Goal: Task Accomplishment & Management: Manage account settings

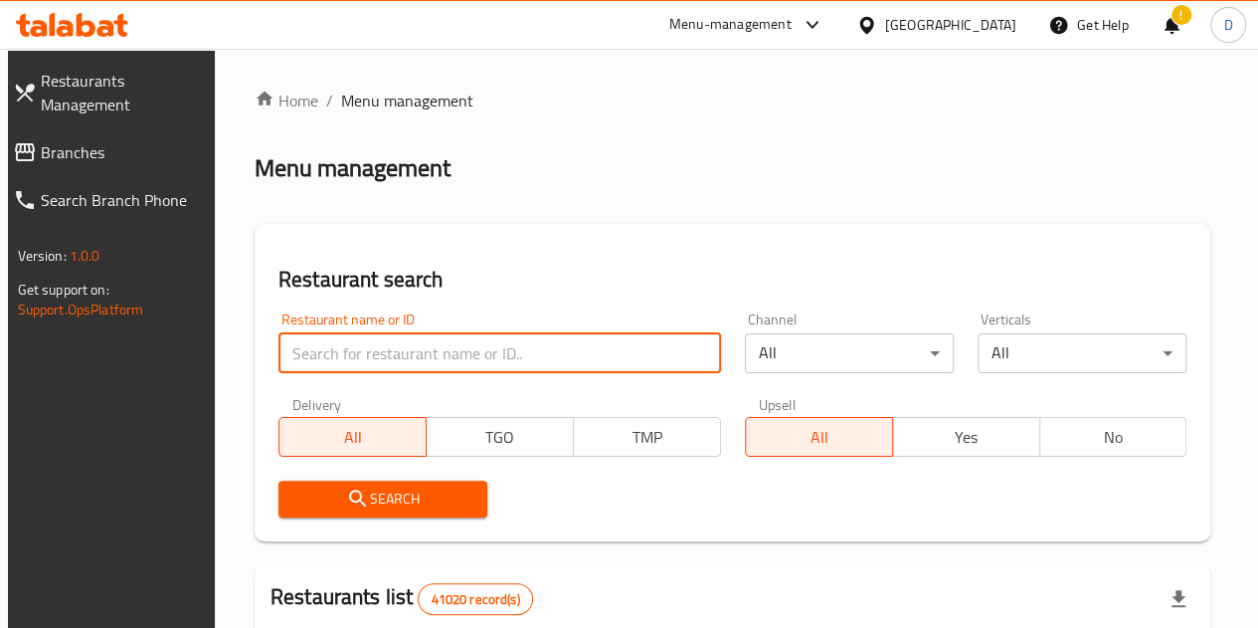
click at [385, 346] on input "search" at bounding box center [499, 353] width 443 height 40
type input "[PERSON_NAME]"
click button "Search" at bounding box center [382, 498] width 209 height 37
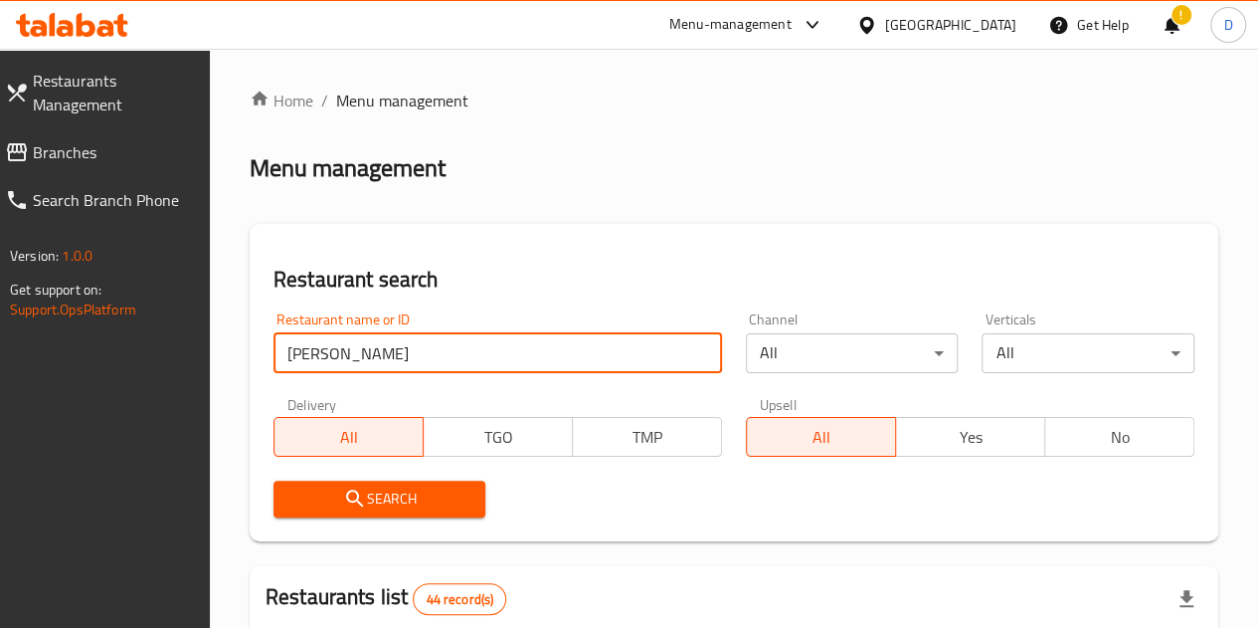
click at [468, 353] on input "[PERSON_NAME]" at bounding box center [497, 353] width 449 height 40
click at [467, 353] on input "[PERSON_NAME]" at bounding box center [497, 353] width 449 height 40
paste input "شرقاوي كلية البنات"
type input "شرقاوي كلية البنات"
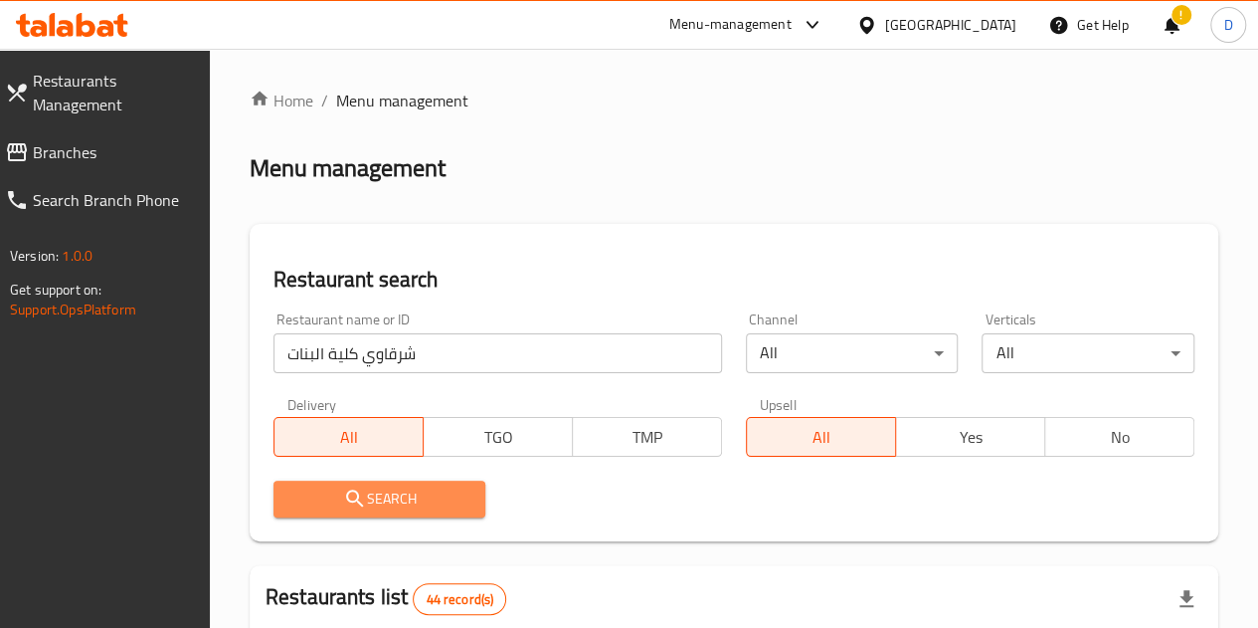
click at [418, 495] on span "Search" at bounding box center [379, 498] width 181 height 25
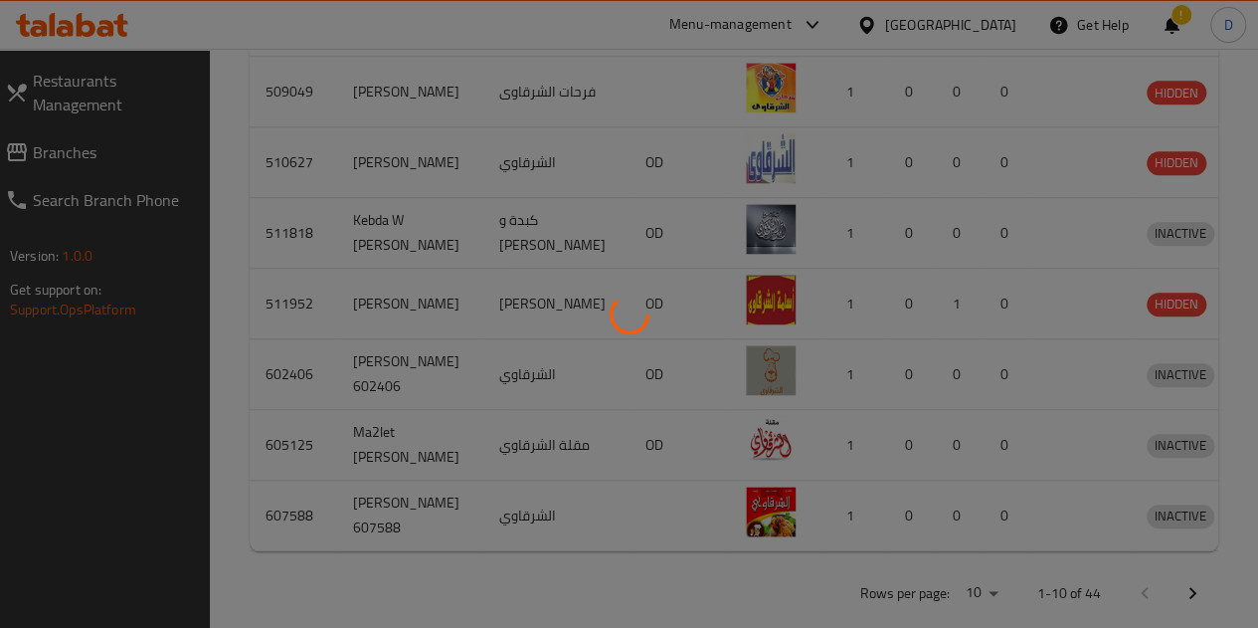
scroll to position [284, 0]
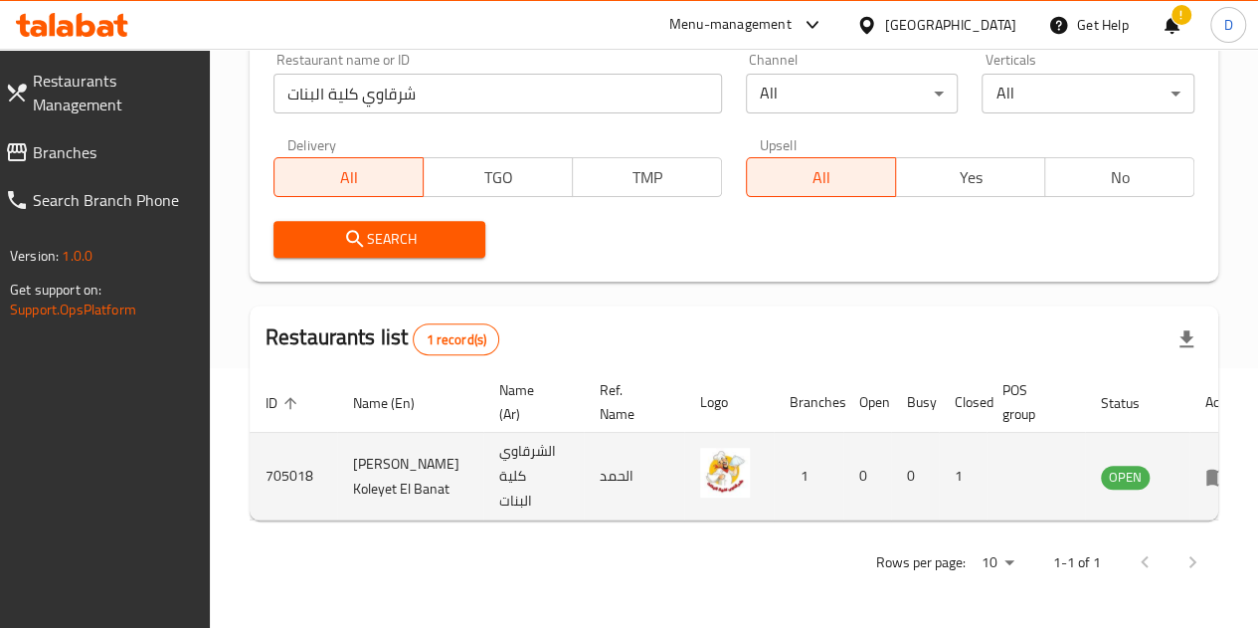
click at [1189, 460] on td "enhanced table" at bounding box center [1223, 477] width 69 height 88
click at [1205, 464] on icon "enhanced table" at bounding box center [1217, 476] width 24 height 24
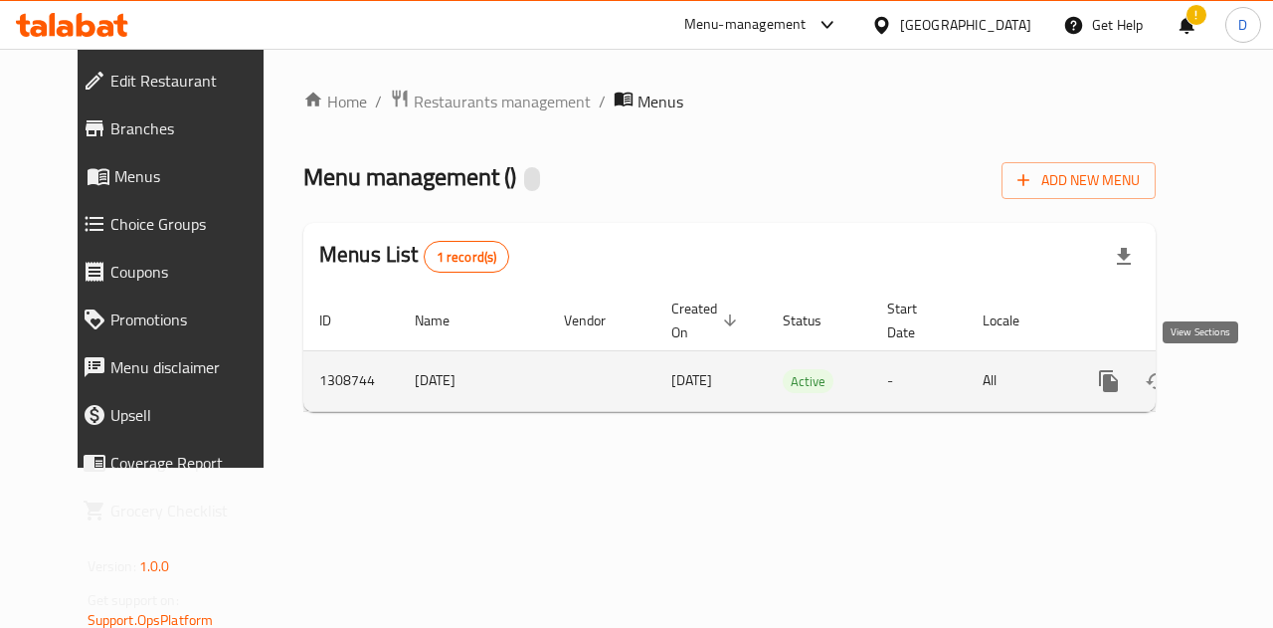
click at [1228, 372] on link "enhanced table" at bounding box center [1252, 381] width 48 height 48
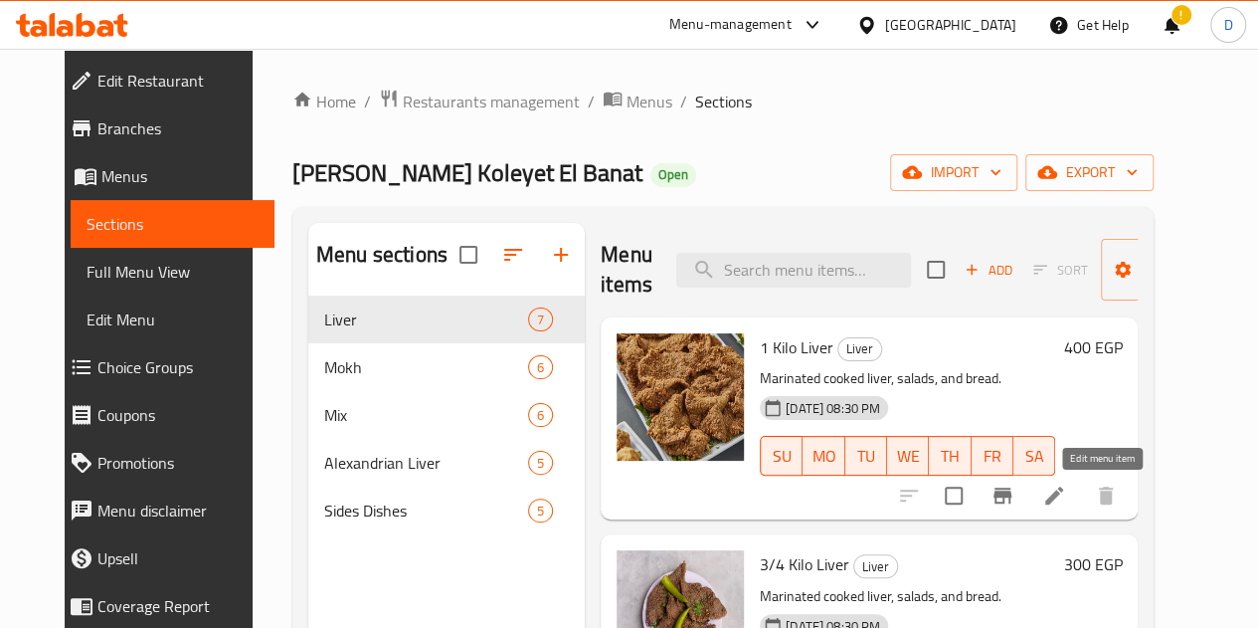
click at [1063, 492] on icon at bounding box center [1054, 495] width 18 height 18
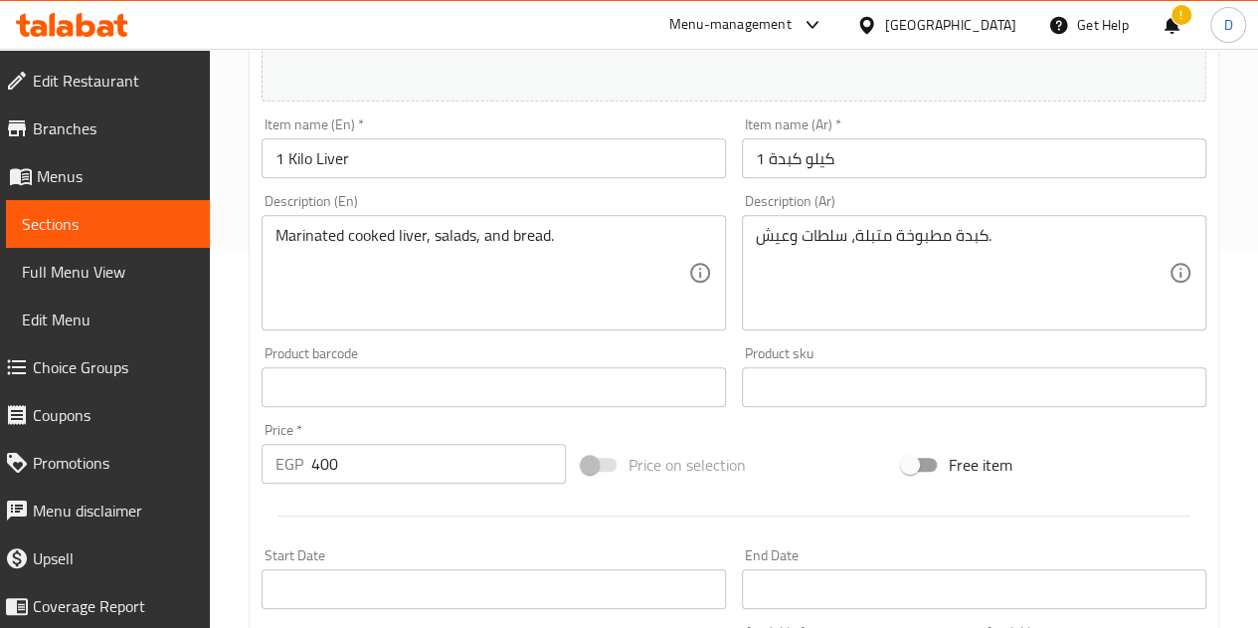
scroll to position [380, 0]
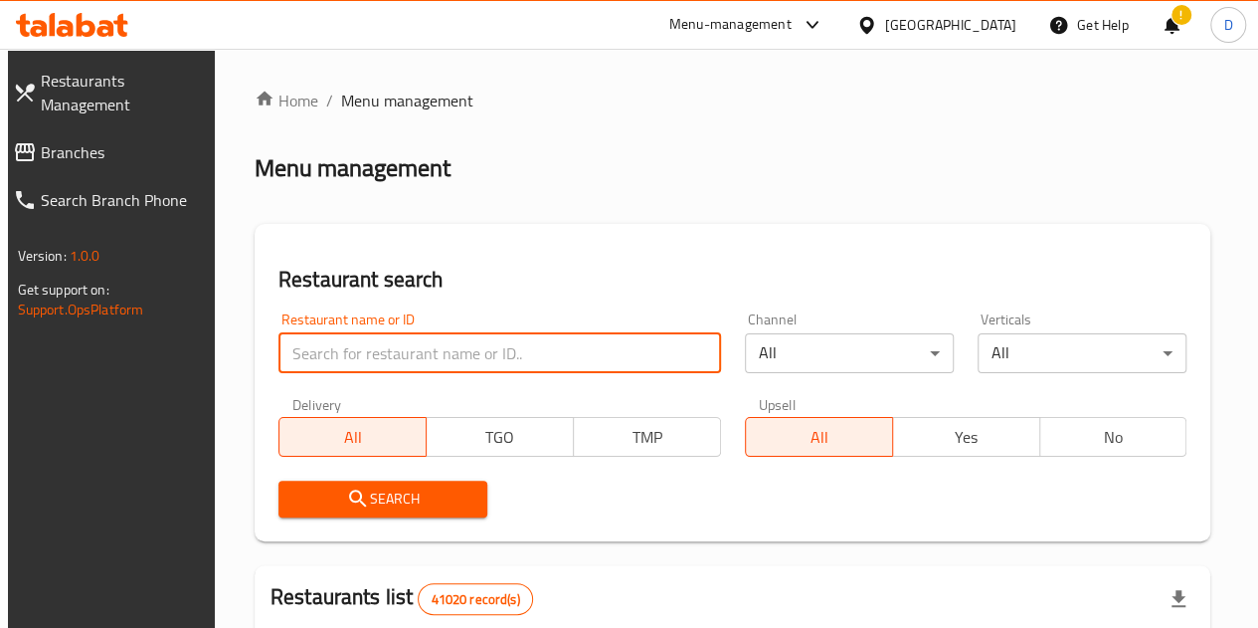
click at [398, 372] on input "search" at bounding box center [499, 353] width 443 height 40
paste input "شرقاوي كلية البنات"
type input "شرقاوي كلية البنات"
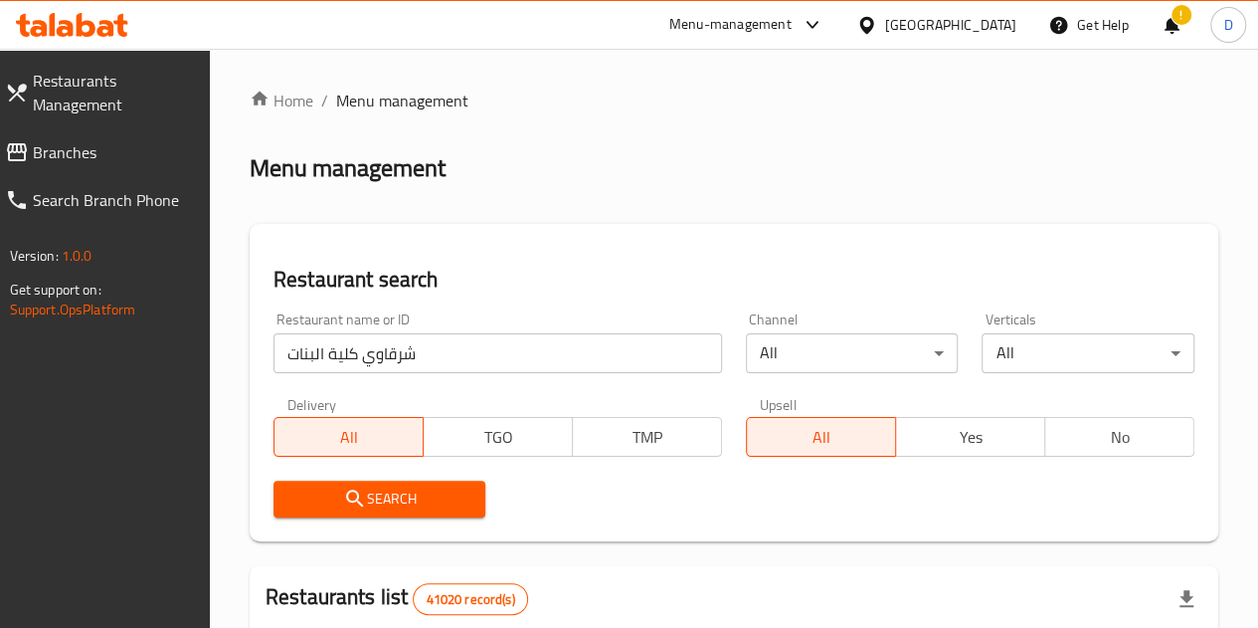
scroll to position [247, 0]
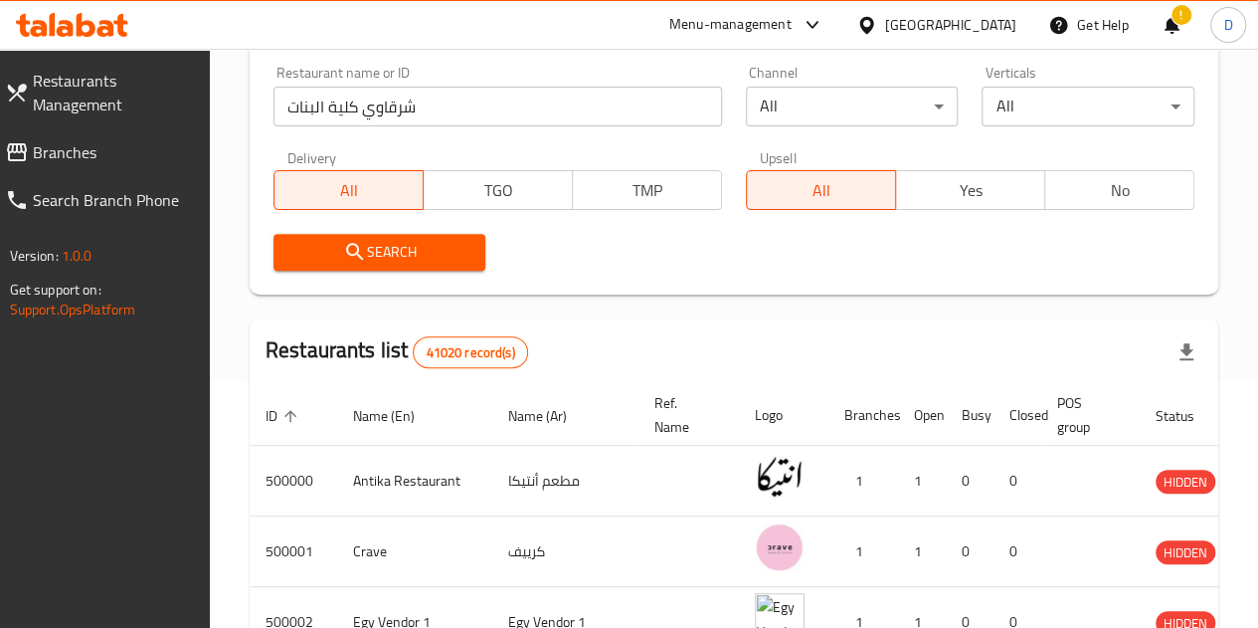
click at [370, 244] on span "Search" at bounding box center [379, 252] width 181 height 25
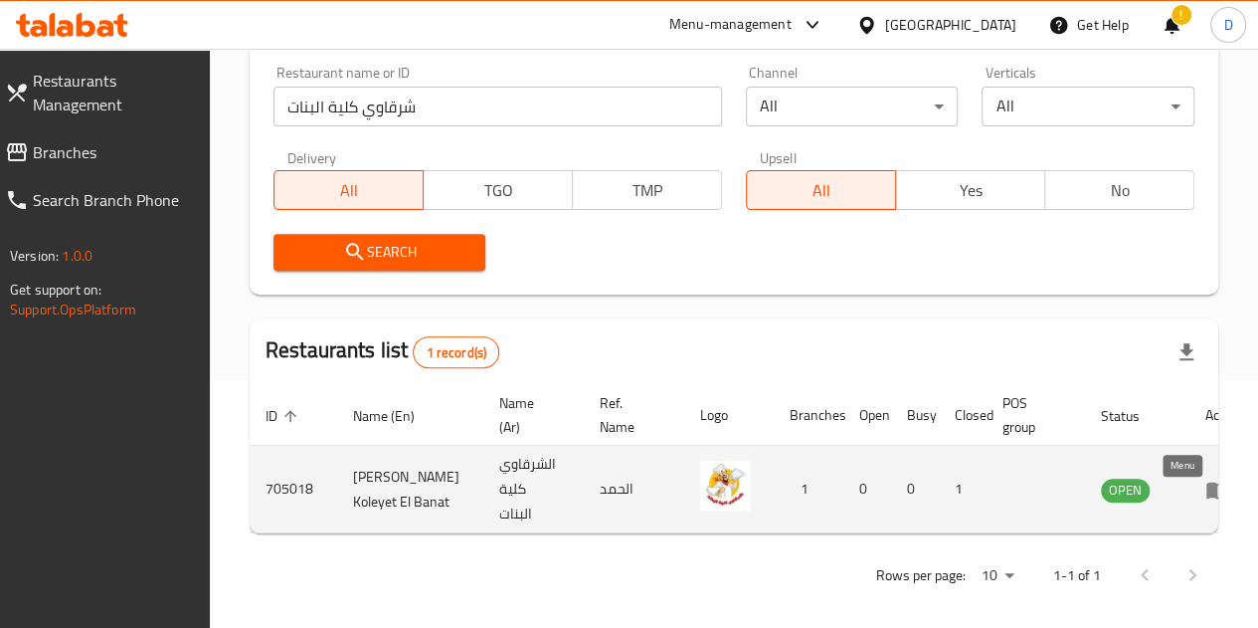
click at [1205, 501] on icon "enhanced table" at bounding box center [1217, 489] width 24 height 24
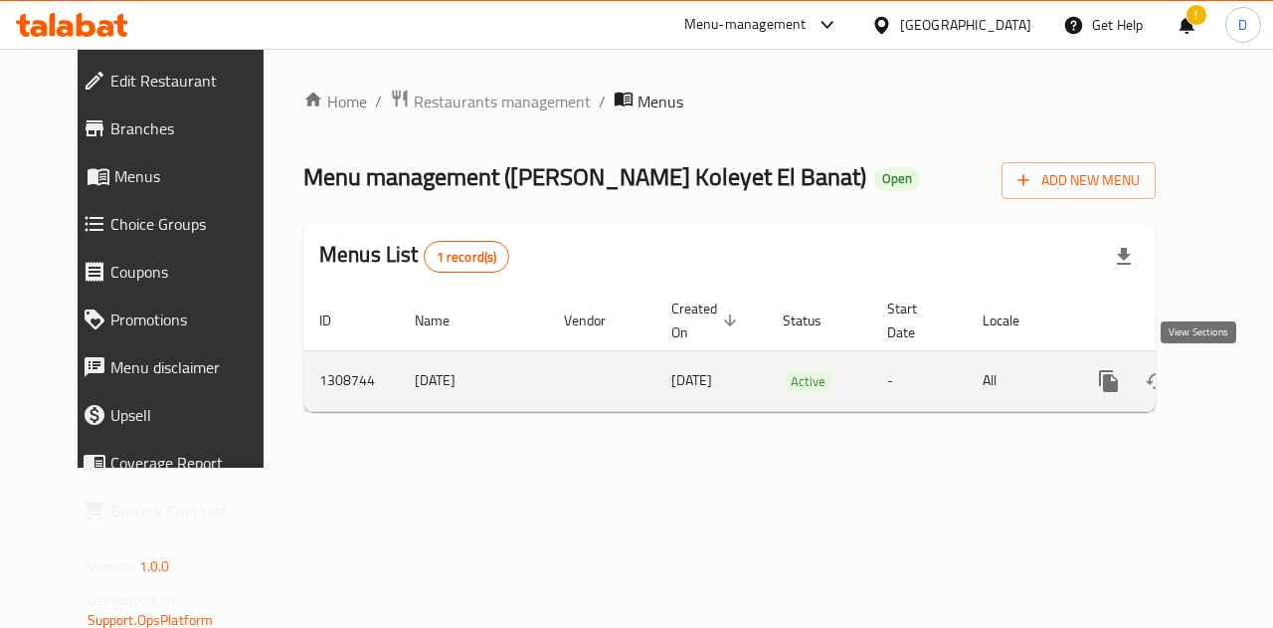
click at [1240, 376] on icon "enhanced table" at bounding box center [1252, 381] width 24 height 24
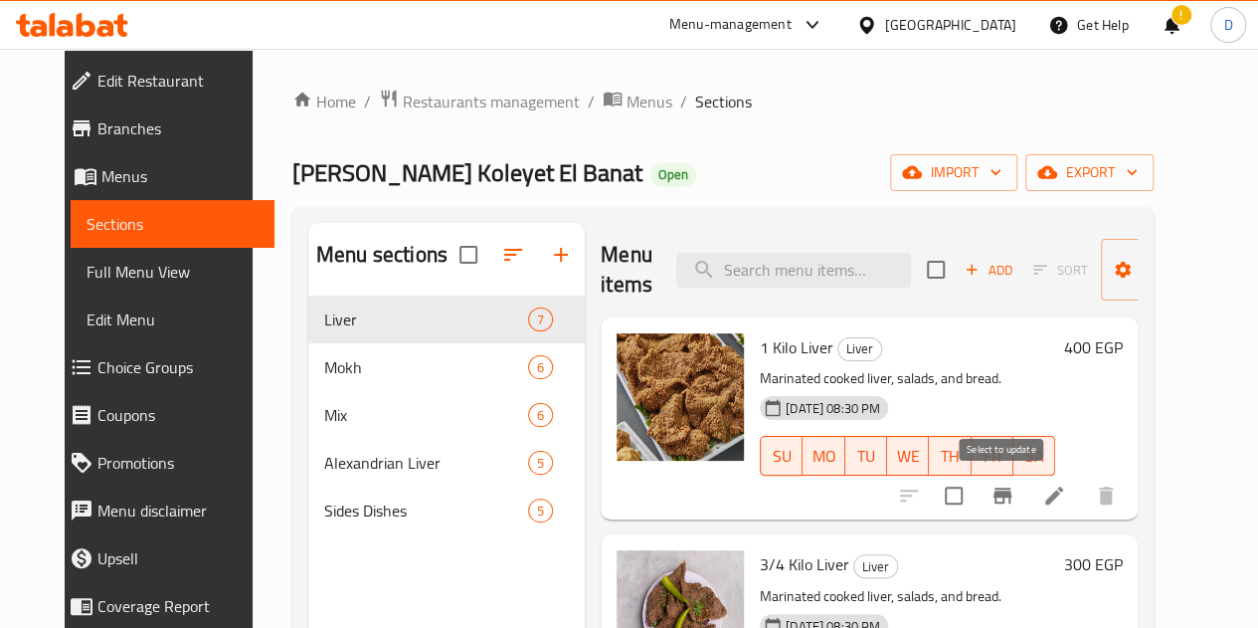
click at [975, 496] on input "checkbox" at bounding box center [954, 495] width 42 height 42
checkbox input "false"
click at [1014, 501] on icon "Branch-specific-item" at bounding box center [1003, 495] width 24 height 24
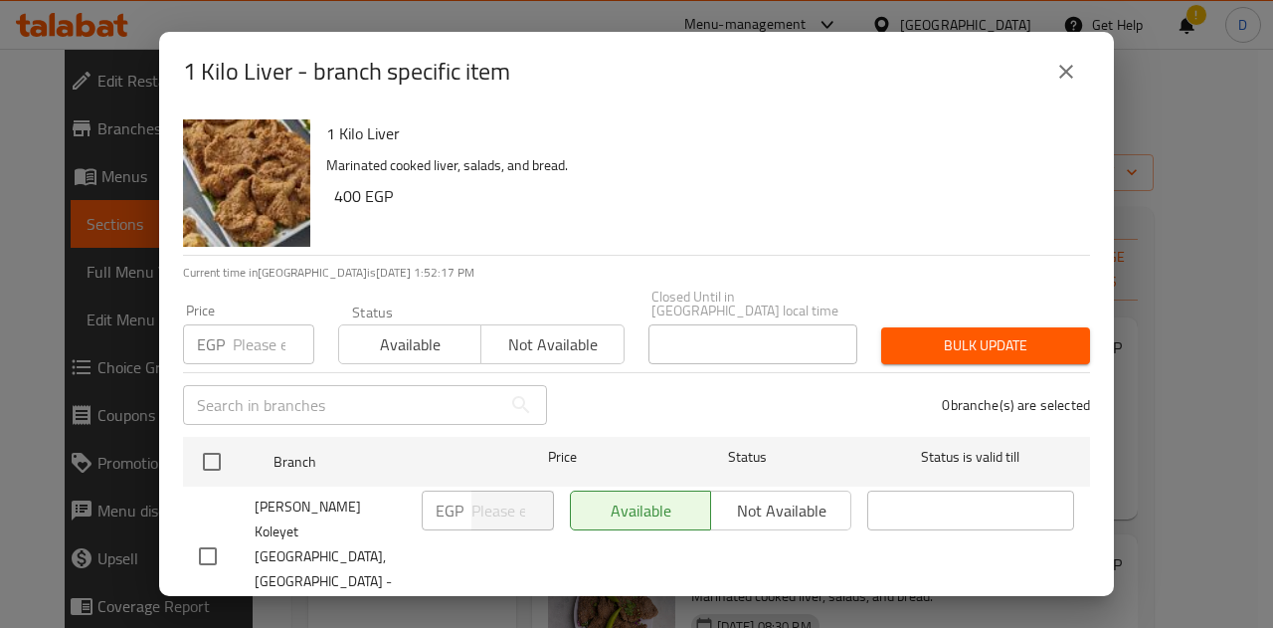
click at [250, 348] on input "number" at bounding box center [274, 344] width 82 height 40
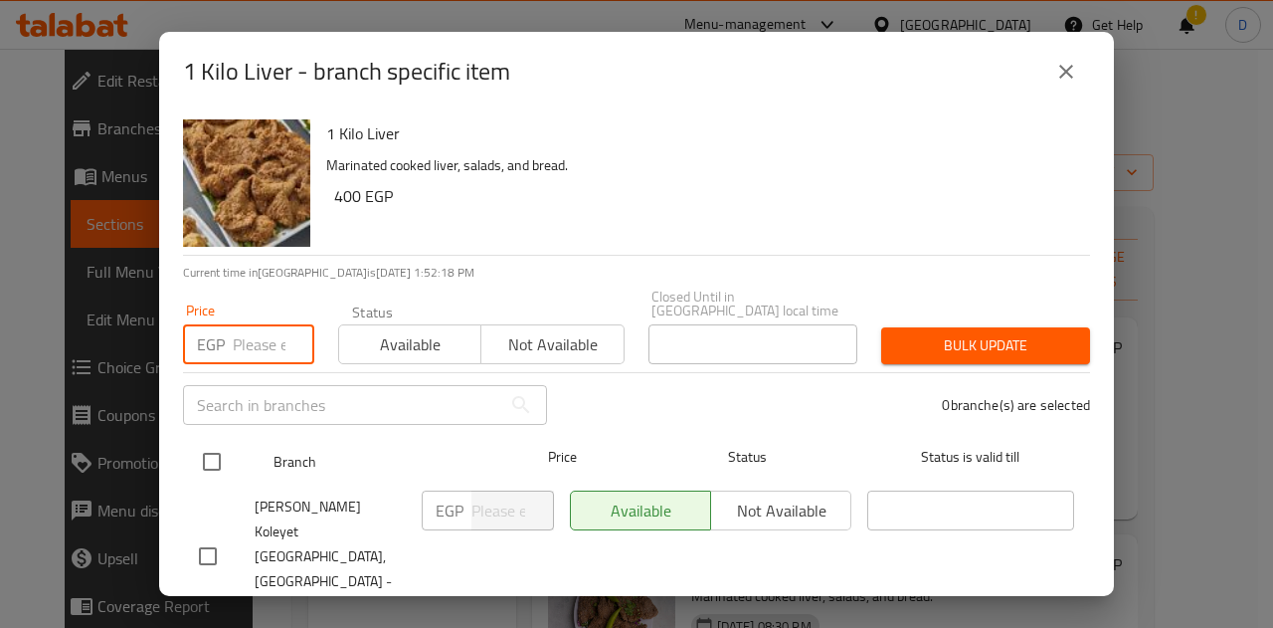
click at [208, 443] on input "checkbox" at bounding box center [212, 462] width 42 height 42
checkbox input "true"
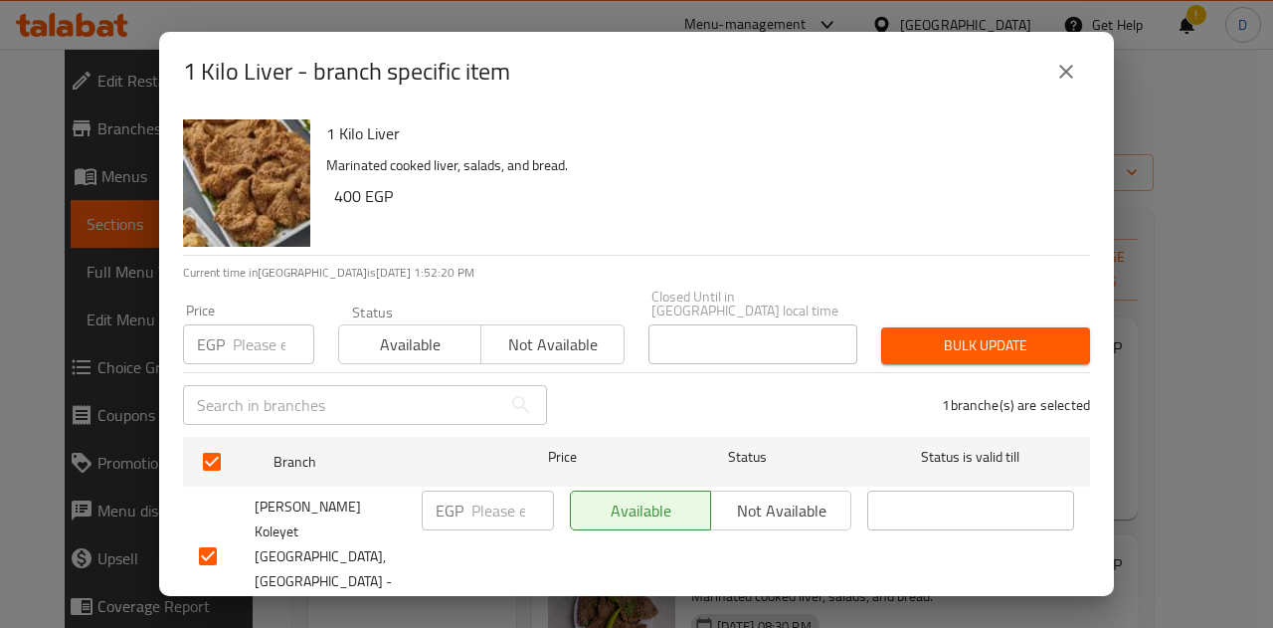
click at [239, 325] on input "number" at bounding box center [274, 344] width 82 height 40
click at [1072, 71] on icon "close" at bounding box center [1066, 72] width 24 height 24
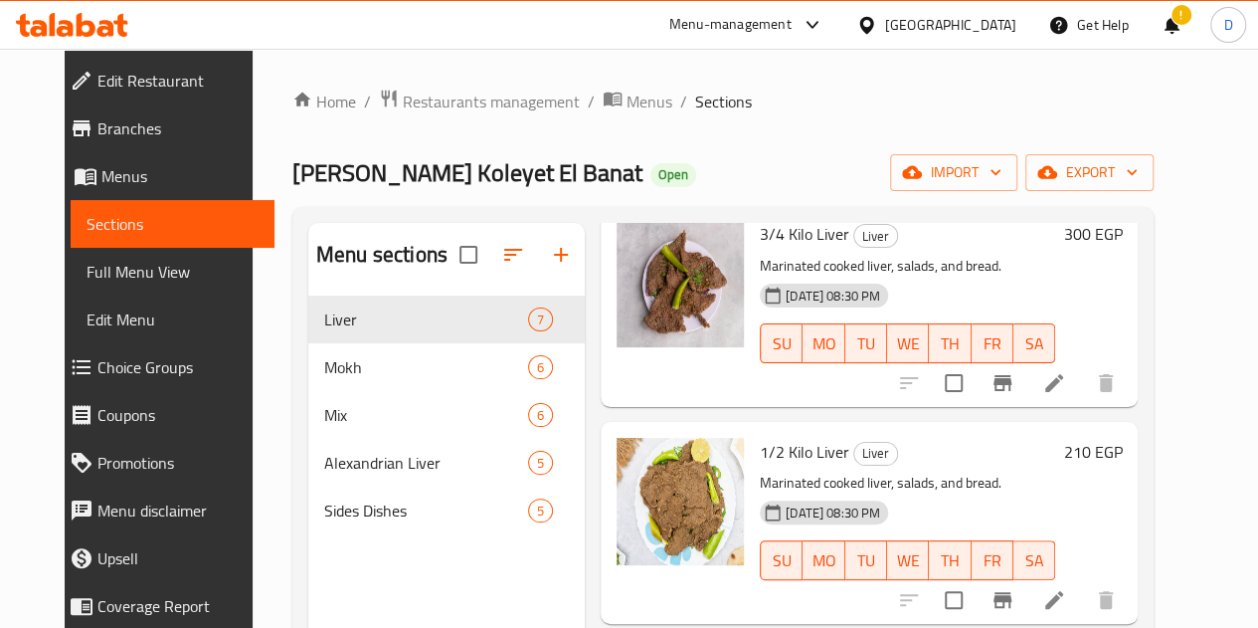
scroll to position [331, 0]
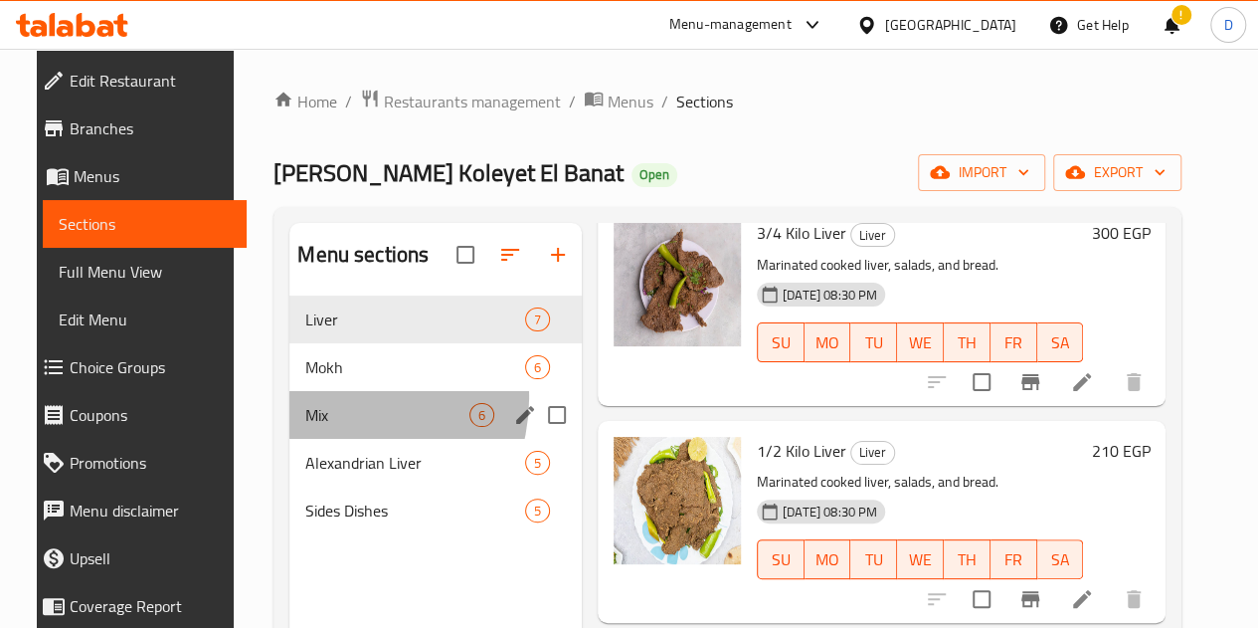
click at [321, 428] on div "Mix 6" at bounding box center [435, 415] width 292 height 48
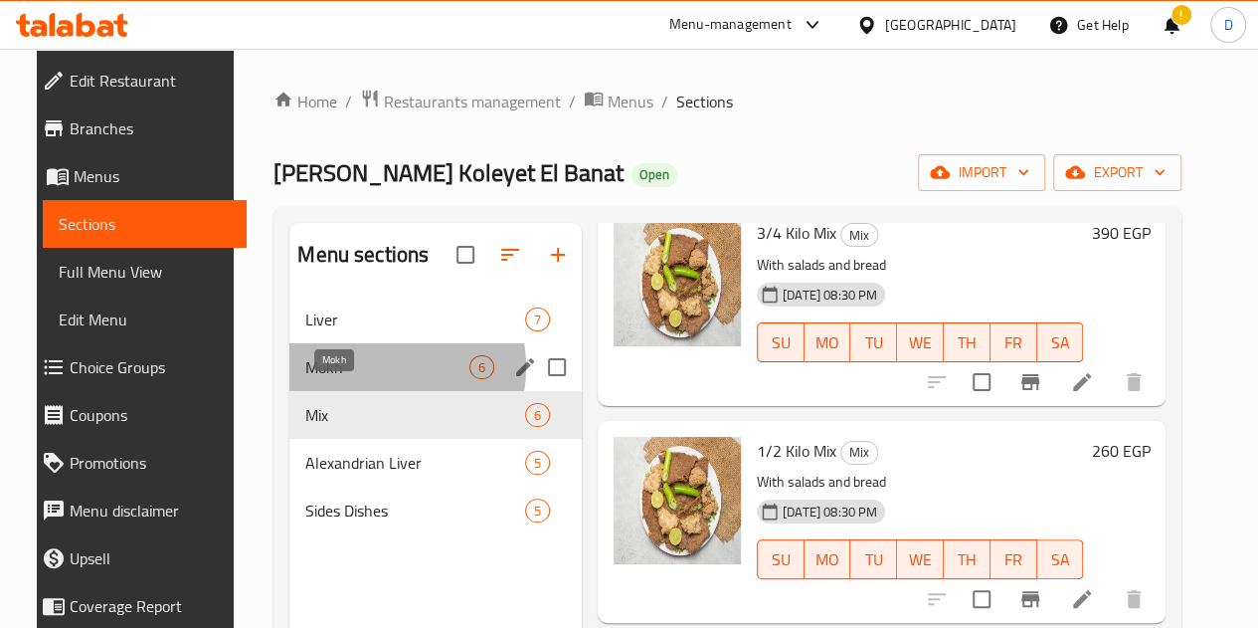
click at [347, 379] on span "Mokh" at bounding box center [387, 367] width 164 height 24
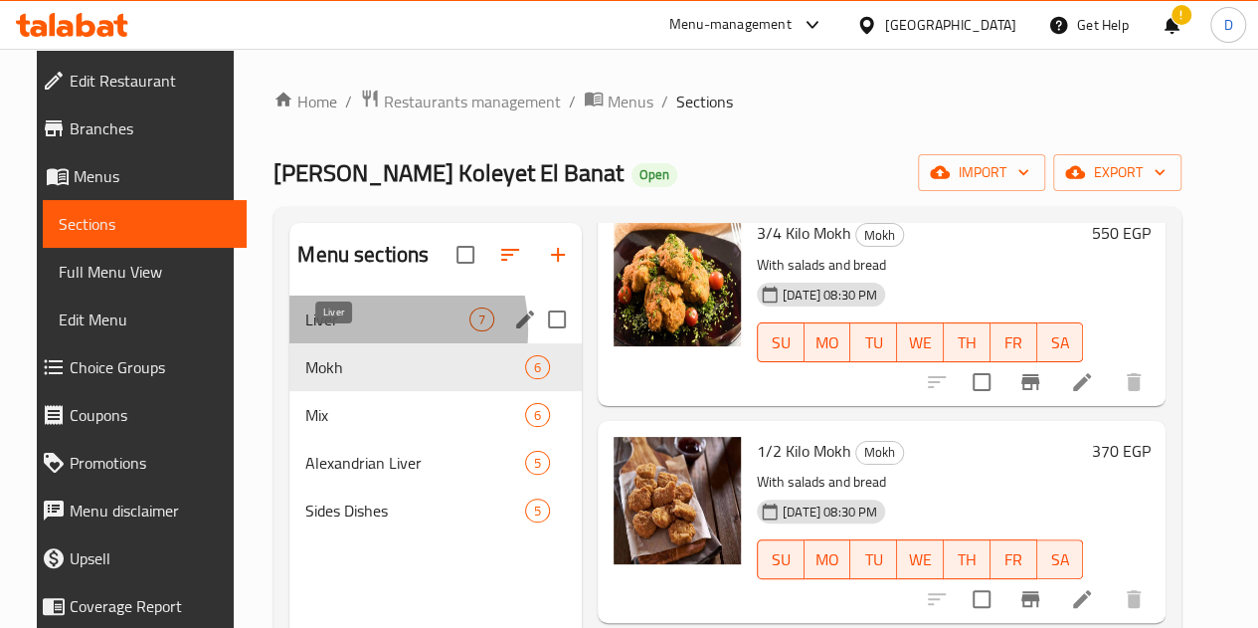
click at [338, 331] on span "Liver" at bounding box center [387, 319] width 164 height 24
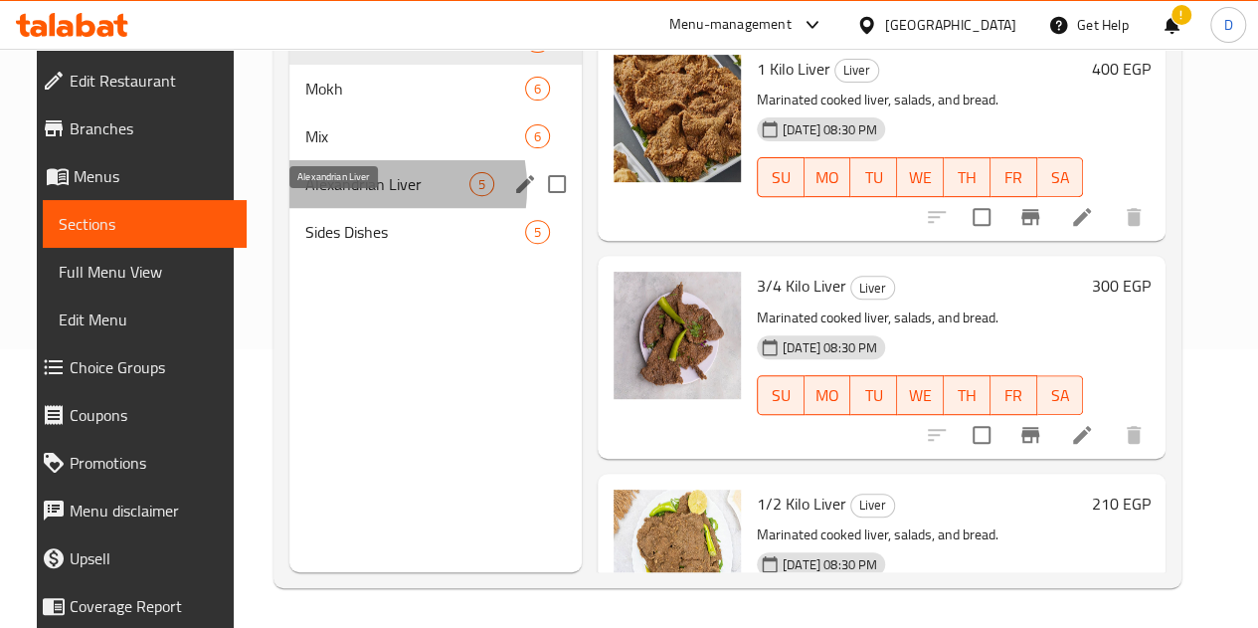
click at [340, 196] on span "Alexandrian Liver" at bounding box center [387, 184] width 164 height 24
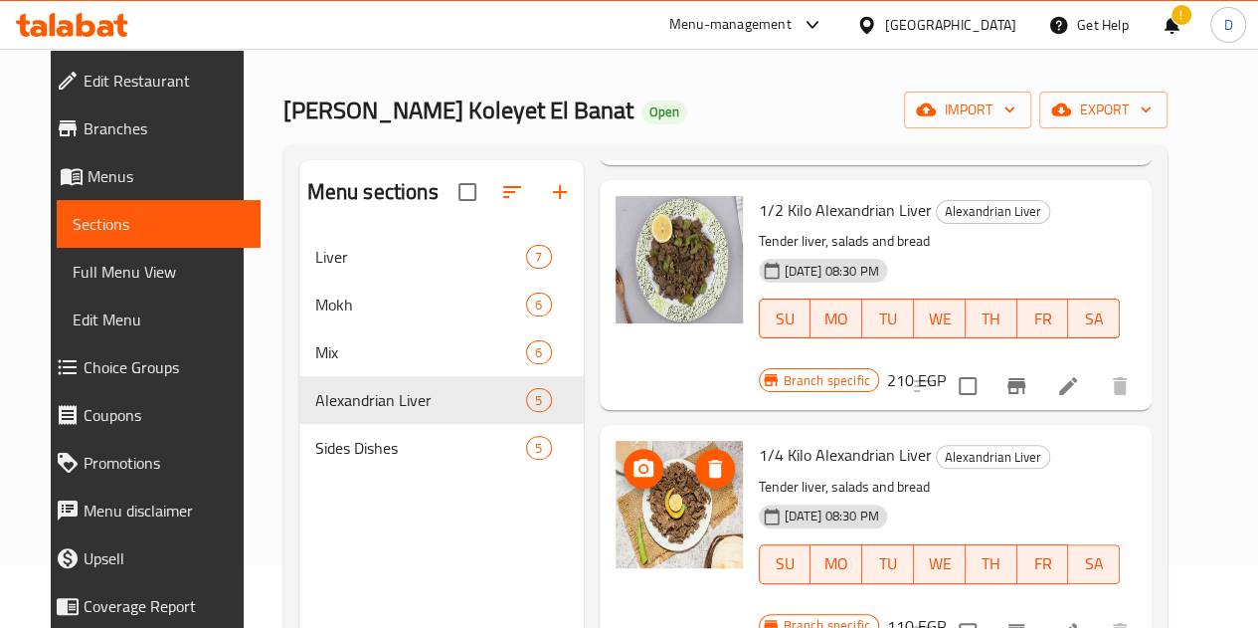
scroll to position [278, 0]
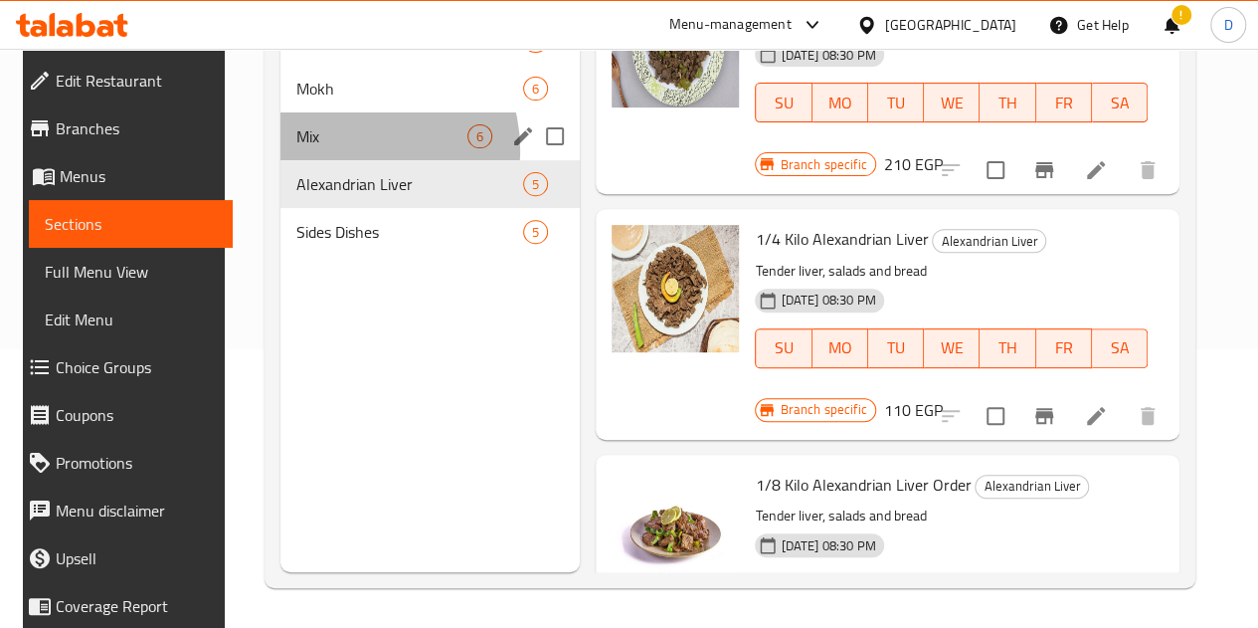
click at [339, 160] on div "Mix 6" at bounding box center [429, 136] width 299 height 48
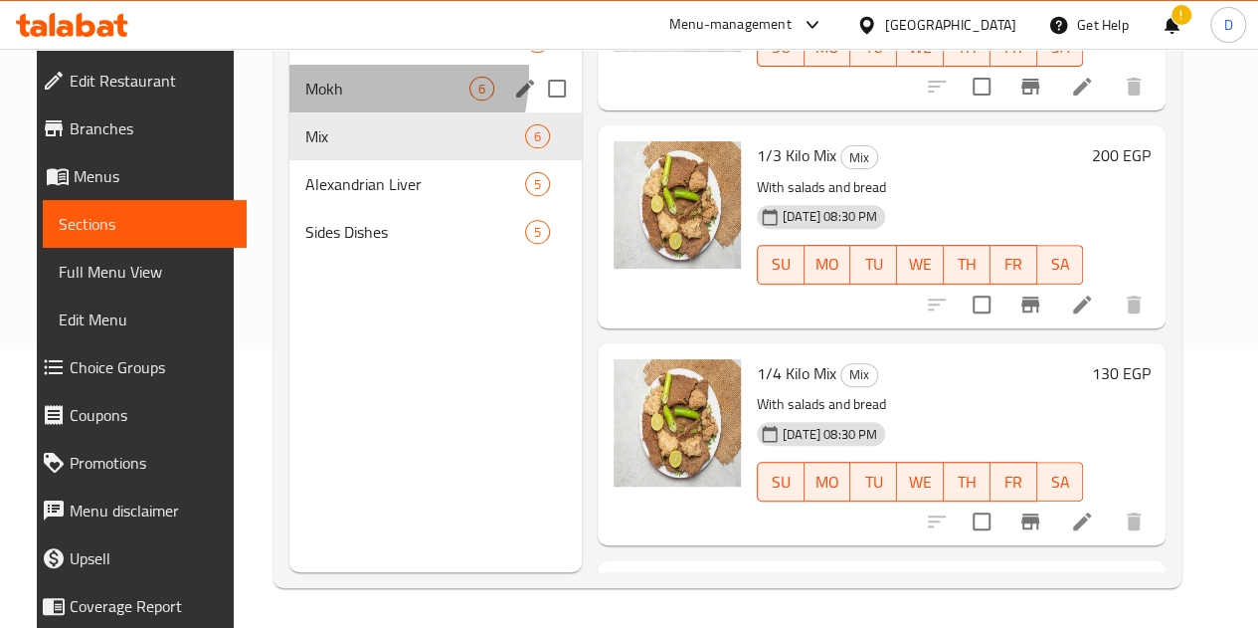
click at [327, 104] on div "Mokh 6" at bounding box center [435, 89] width 292 height 48
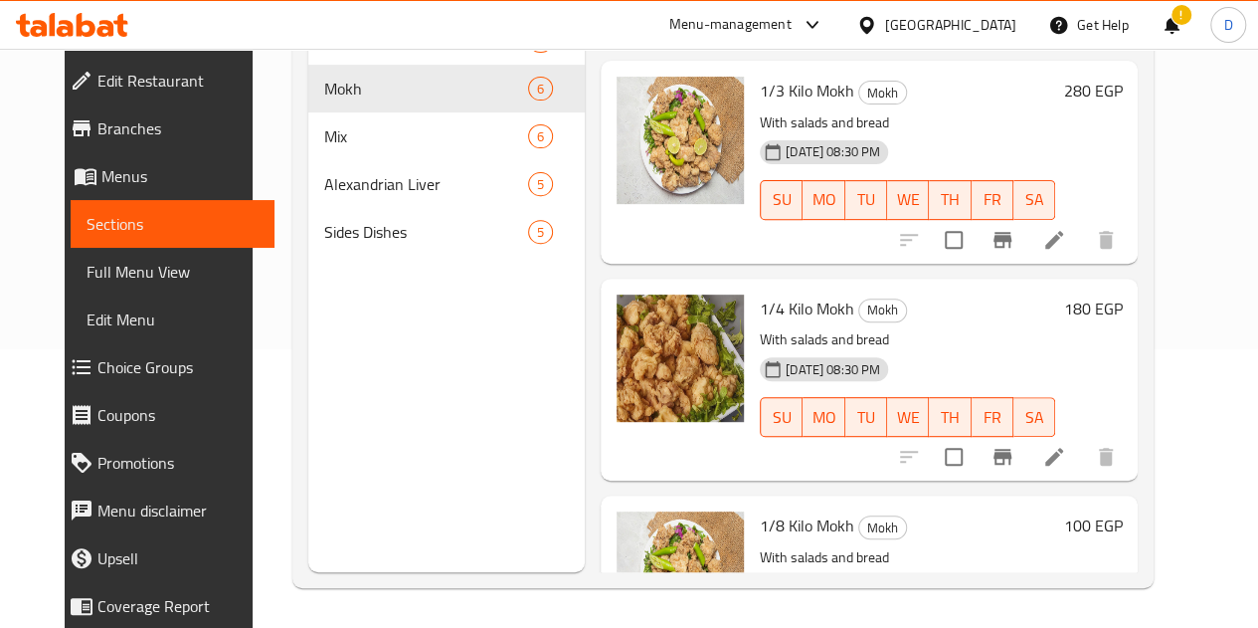
scroll to position [755, 0]
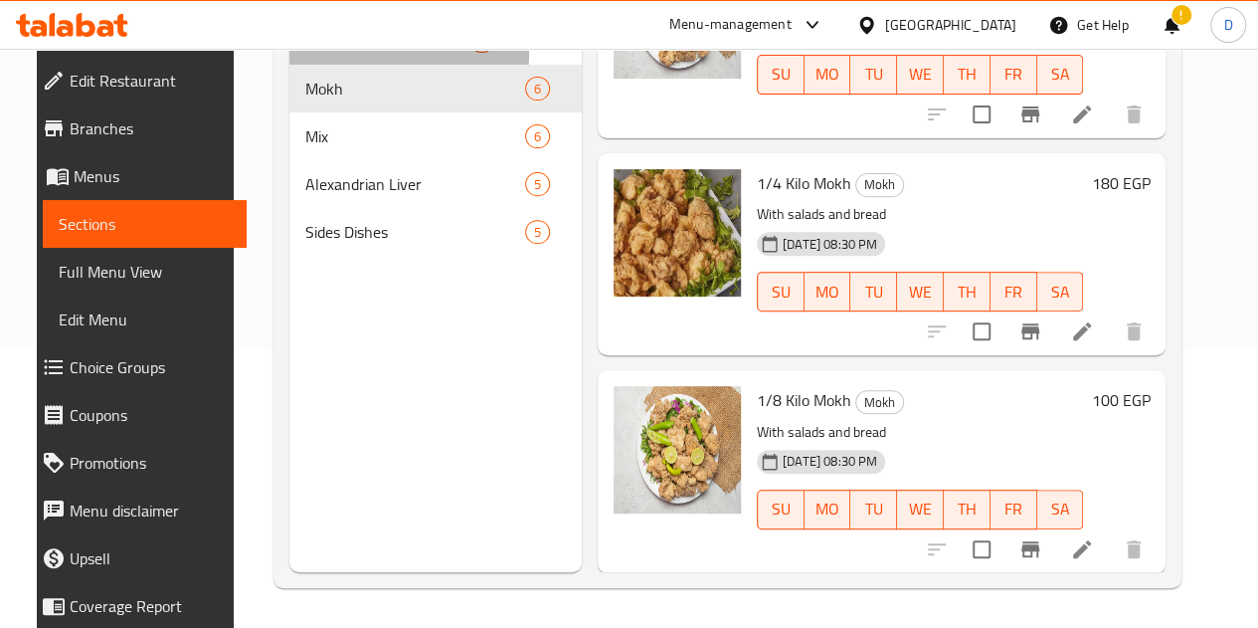
click at [346, 65] on div "Liver 7" at bounding box center [435, 41] width 292 height 48
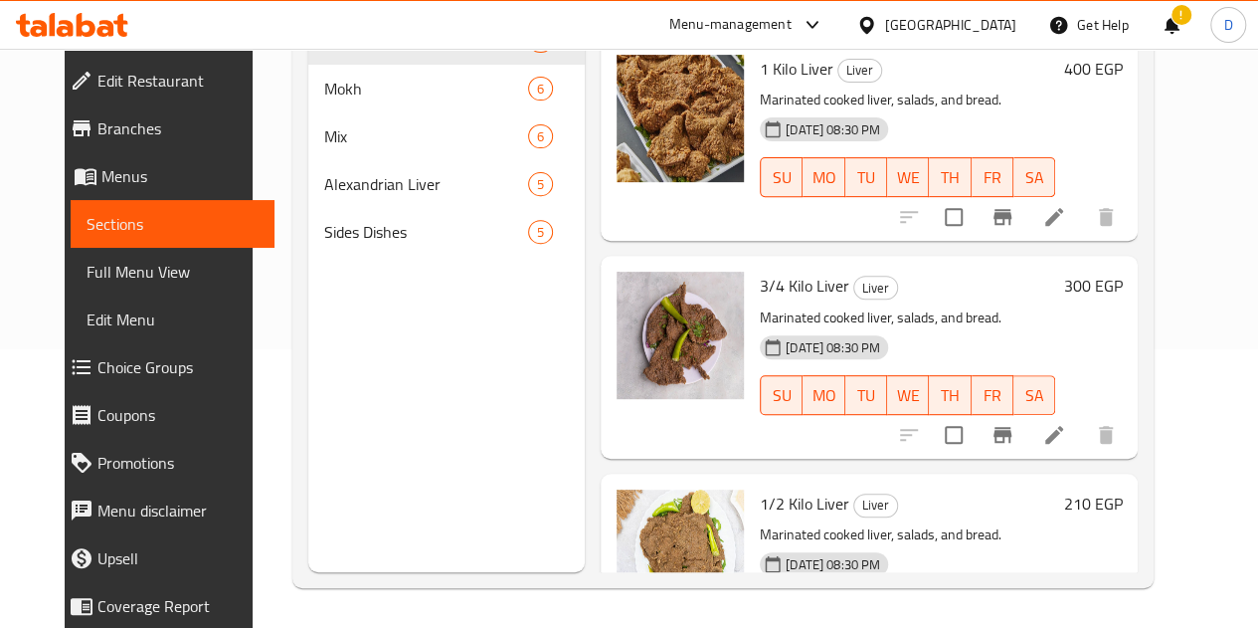
scroll to position [973, 0]
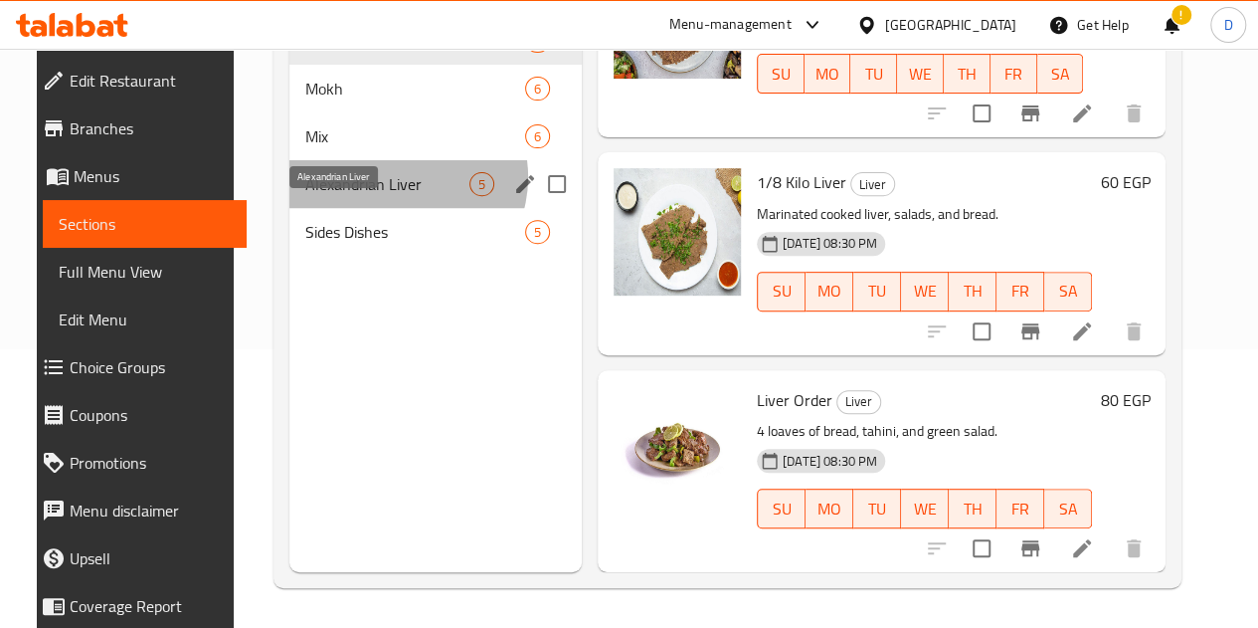
click at [376, 196] on span "Alexandrian Liver" at bounding box center [387, 184] width 164 height 24
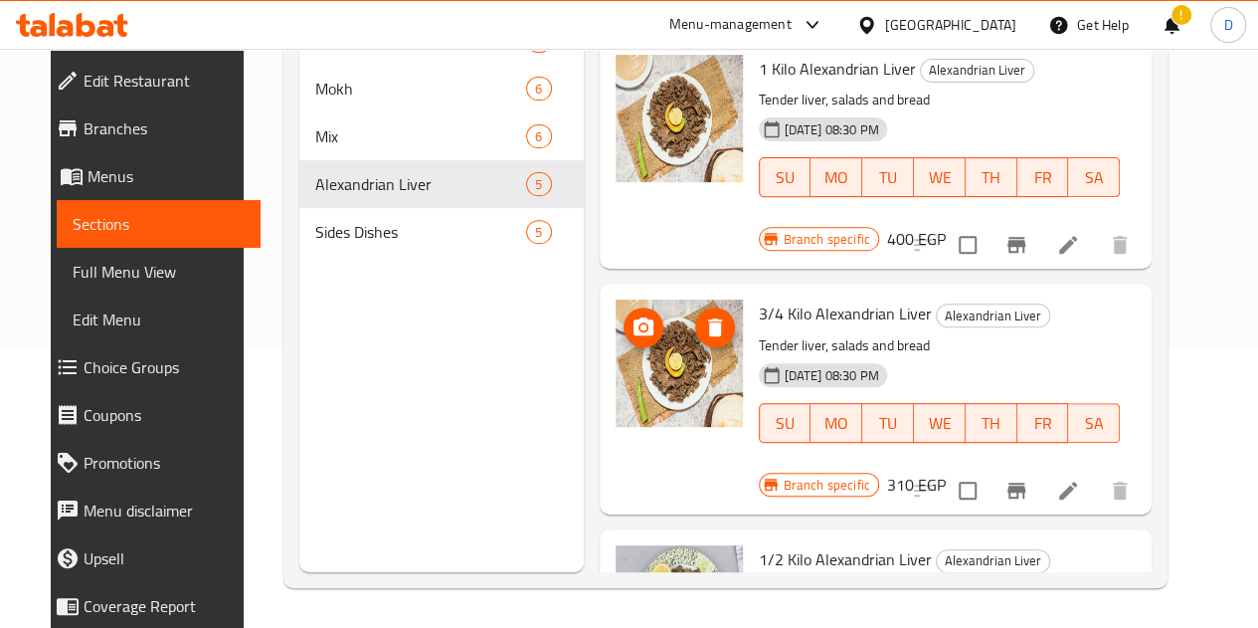
scroll to position [565, 0]
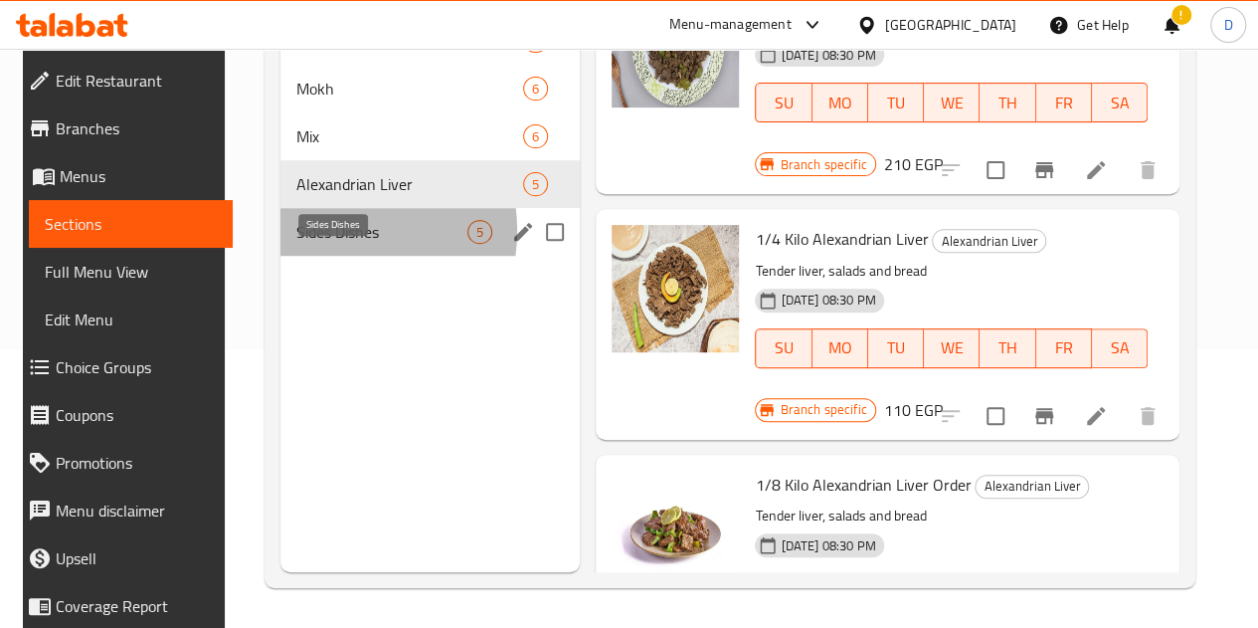
click at [320, 244] on span "Sides Dishes" at bounding box center [381, 232] width 171 height 24
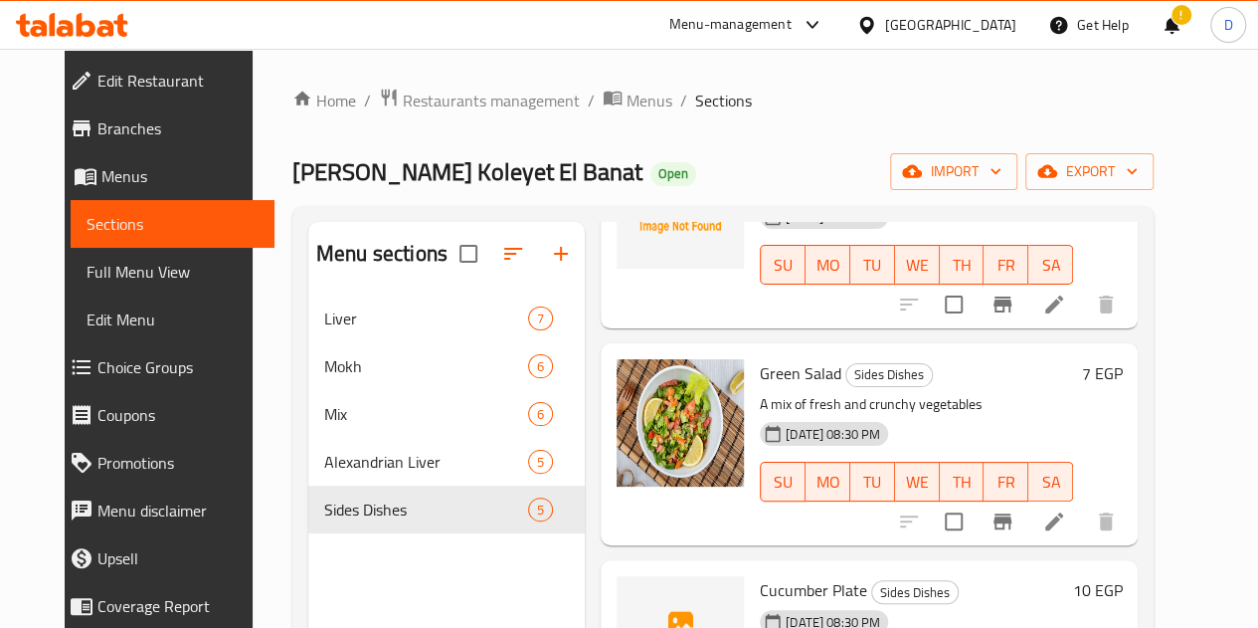
scroll to position [409, 0]
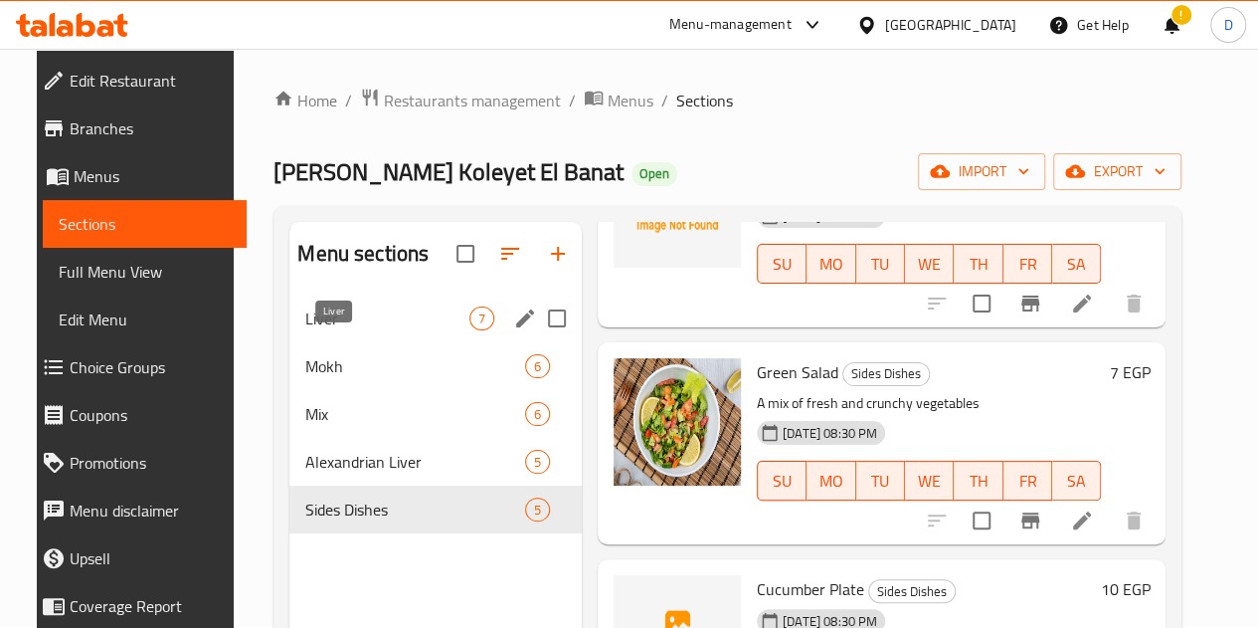
click at [372, 330] on span "Liver" at bounding box center [387, 318] width 164 height 24
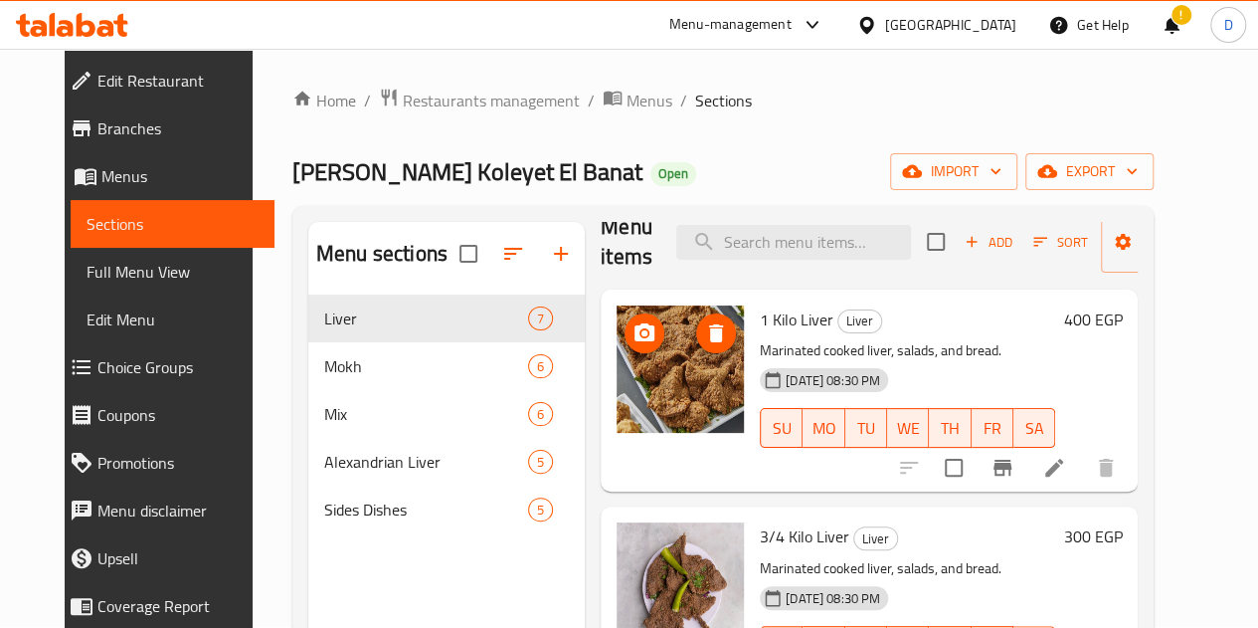
scroll to position [29, 0]
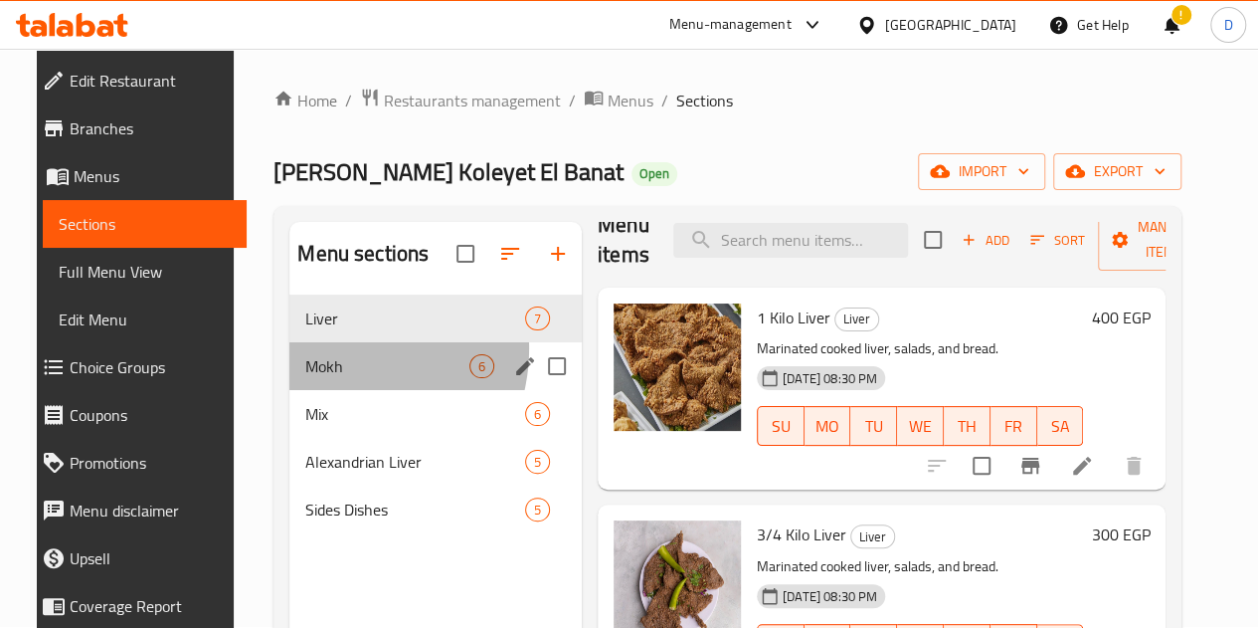
click at [314, 378] on div "Mokh 6" at bounding box center [435, 366] width 292 height 48
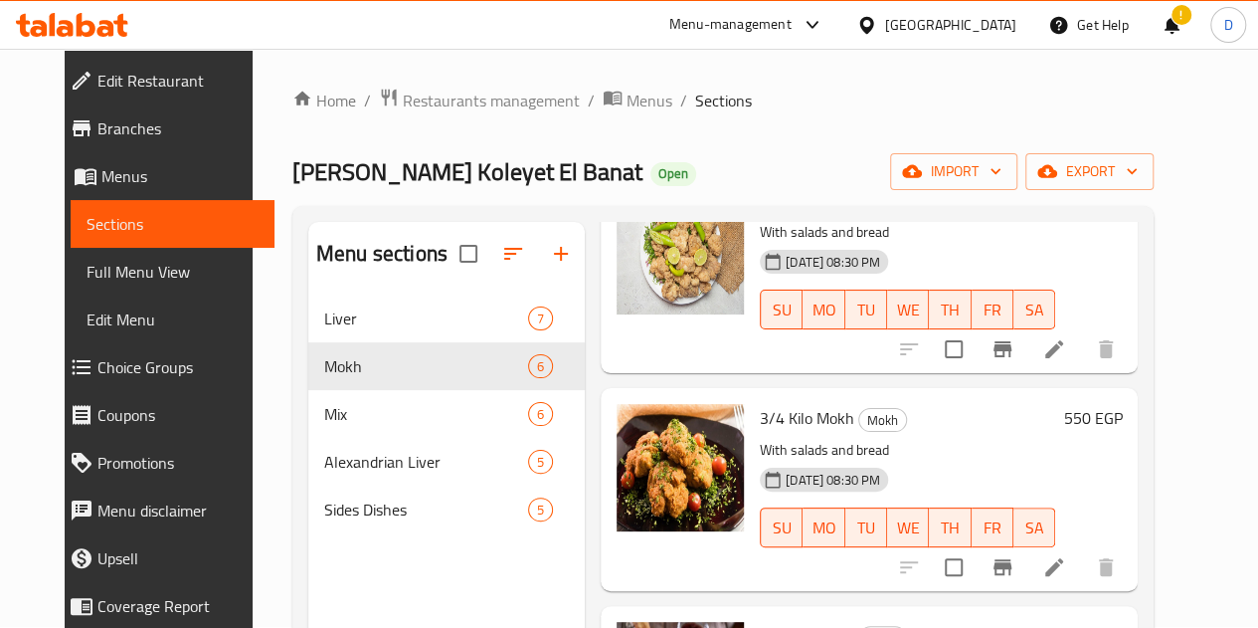
scroll to position [146, 0]
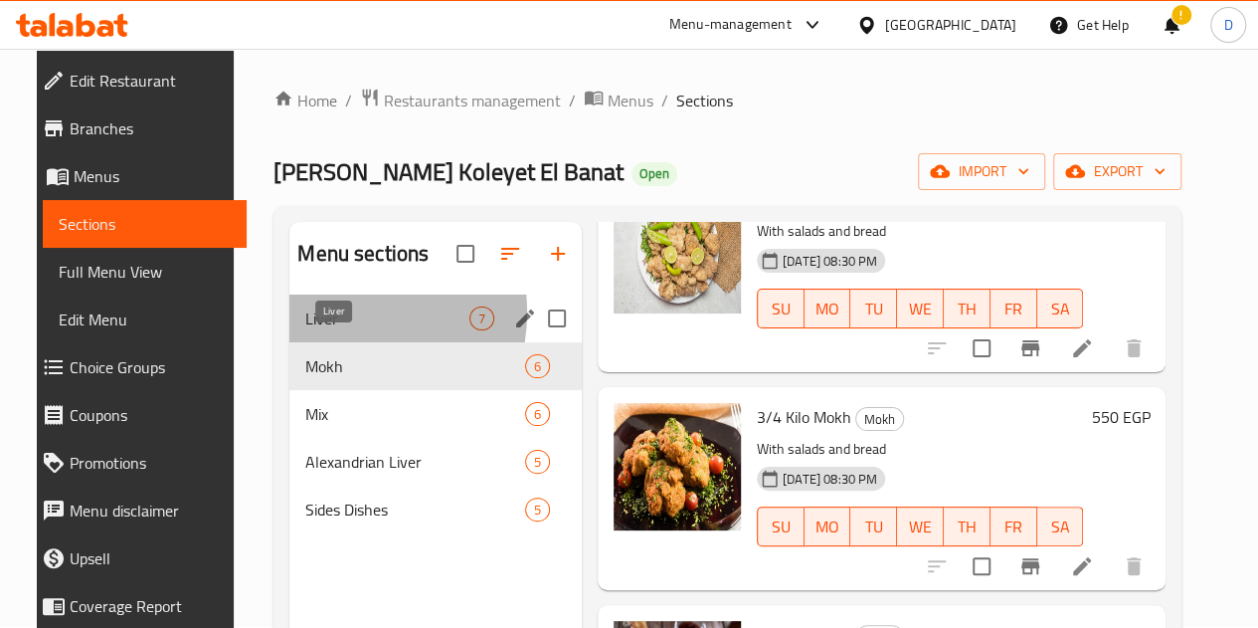
click at [322, 330] on span "Liver" at bounding box center [387, 318] width 164 height 24
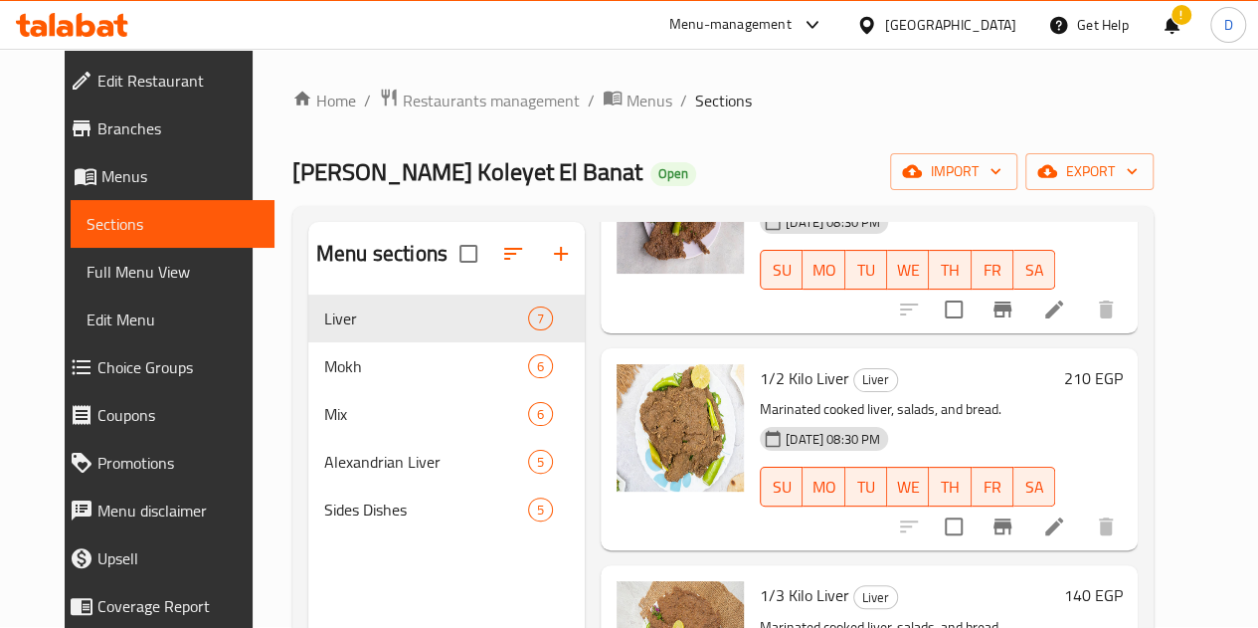
scroll to position [400, 0]
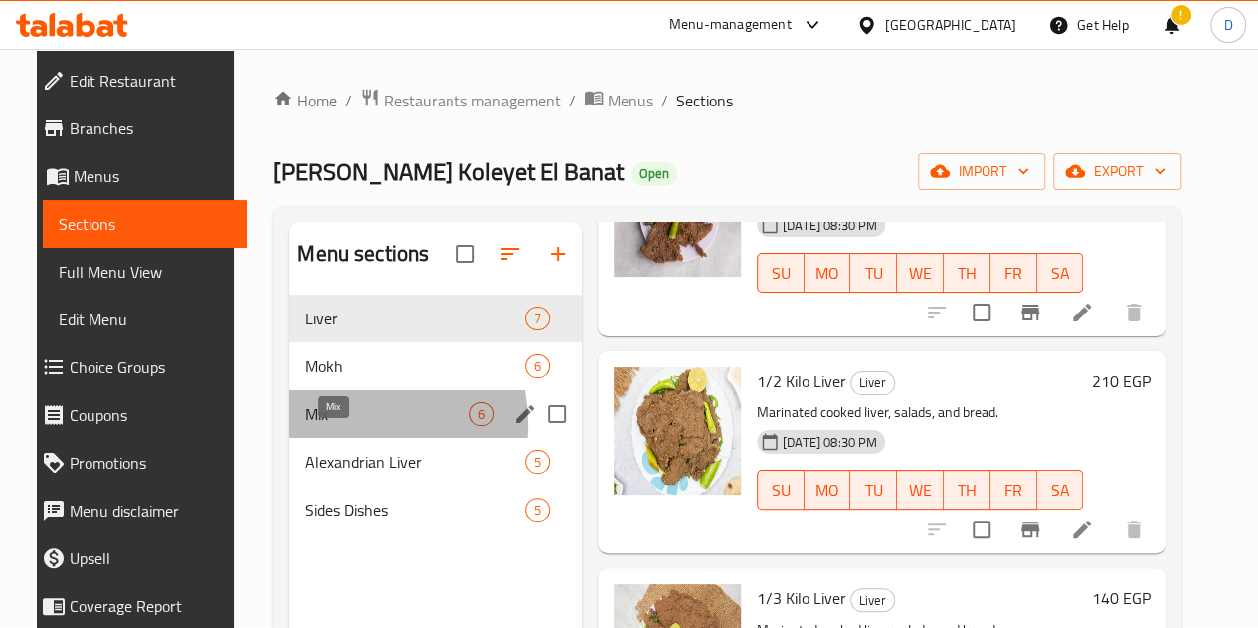
click at [305, 426] on span "Mix" at bounding box center [387, 414] width 164 height 24
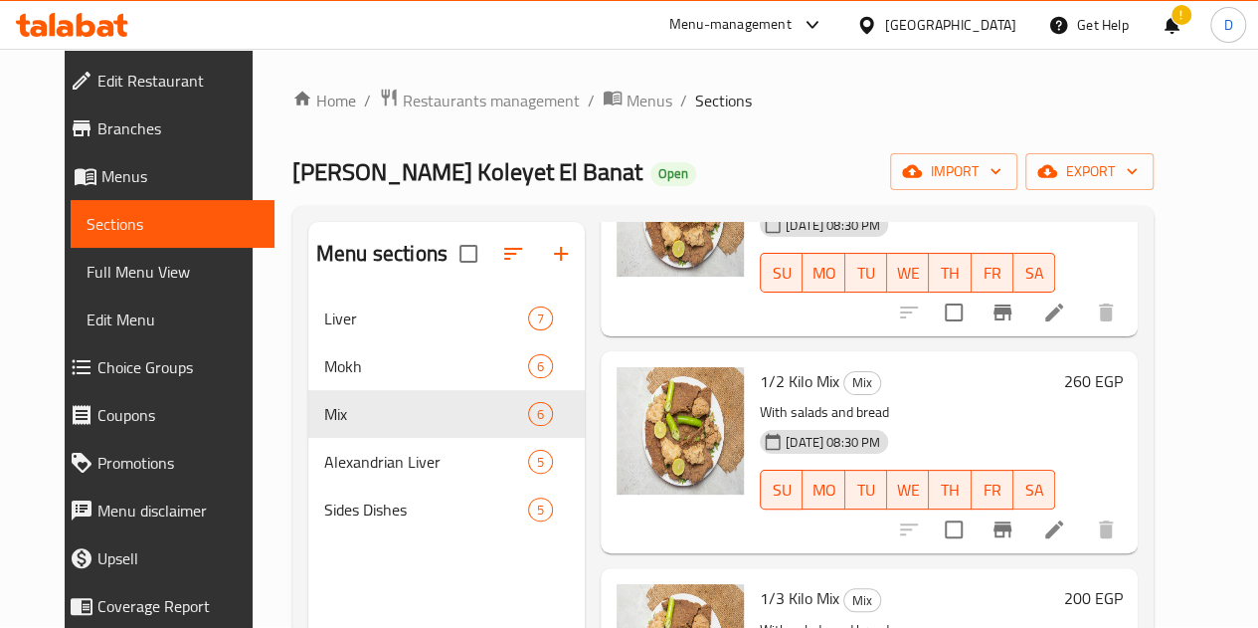
scroll to position [755, 0]
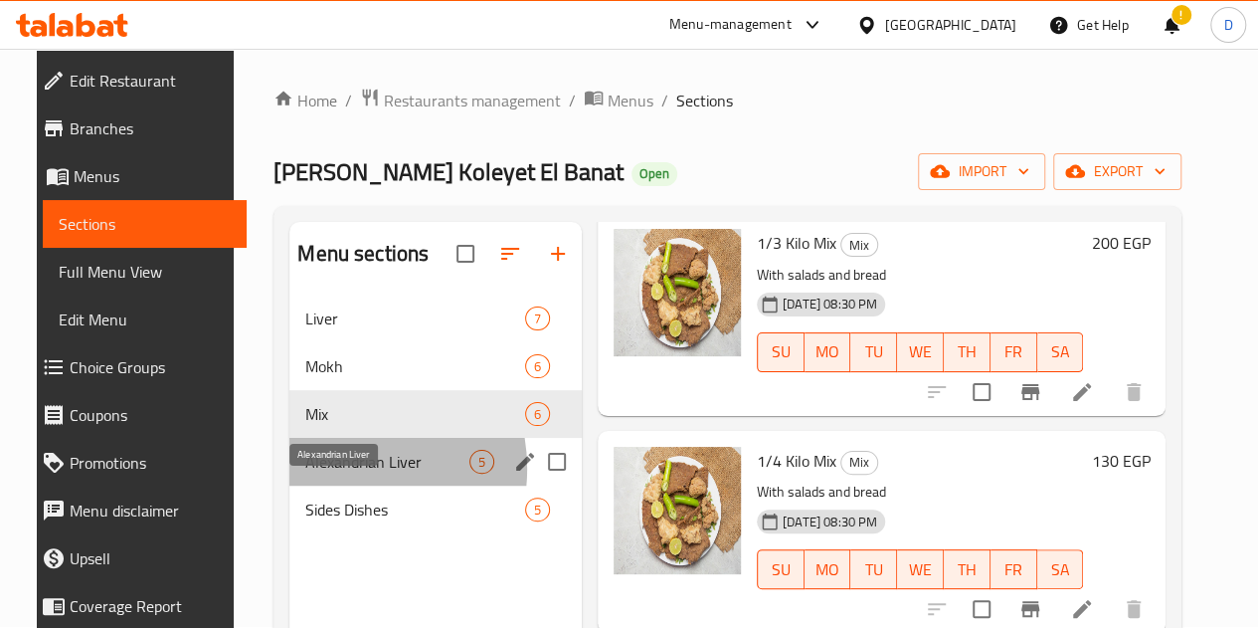
click at [318, 473] on span "Alexandrian Liver" at bounding box center [387, 462] width 164 height 24
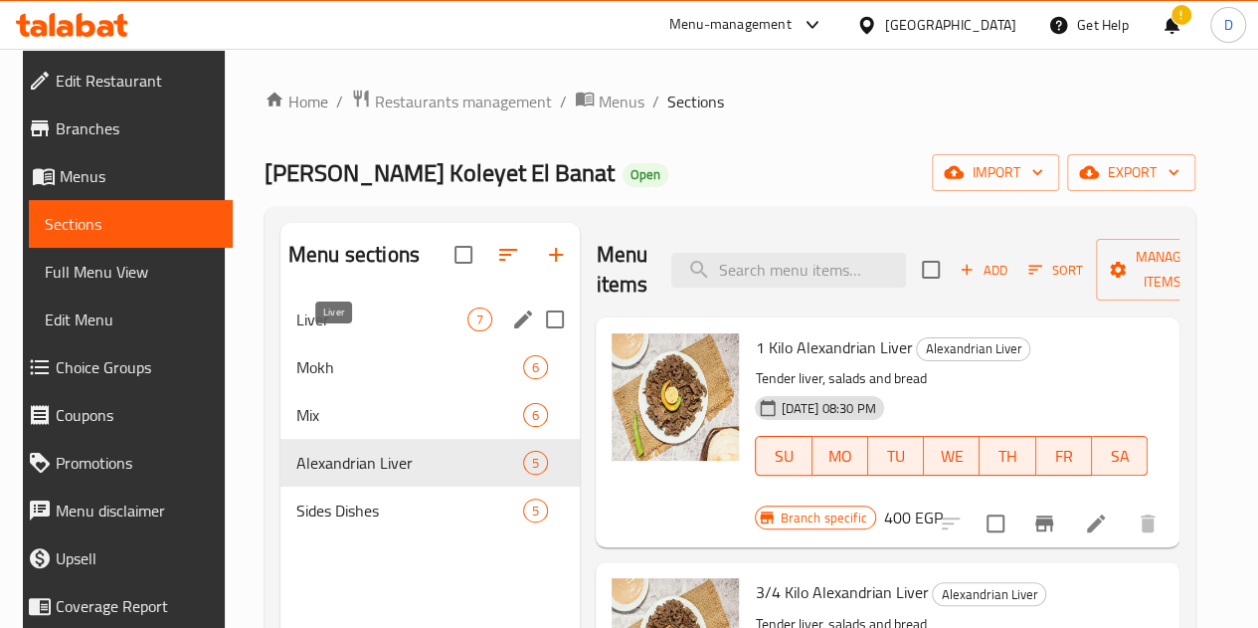
click at [338, 331] on span "Liver" at bounding box center [381, 319] width 171 height 24
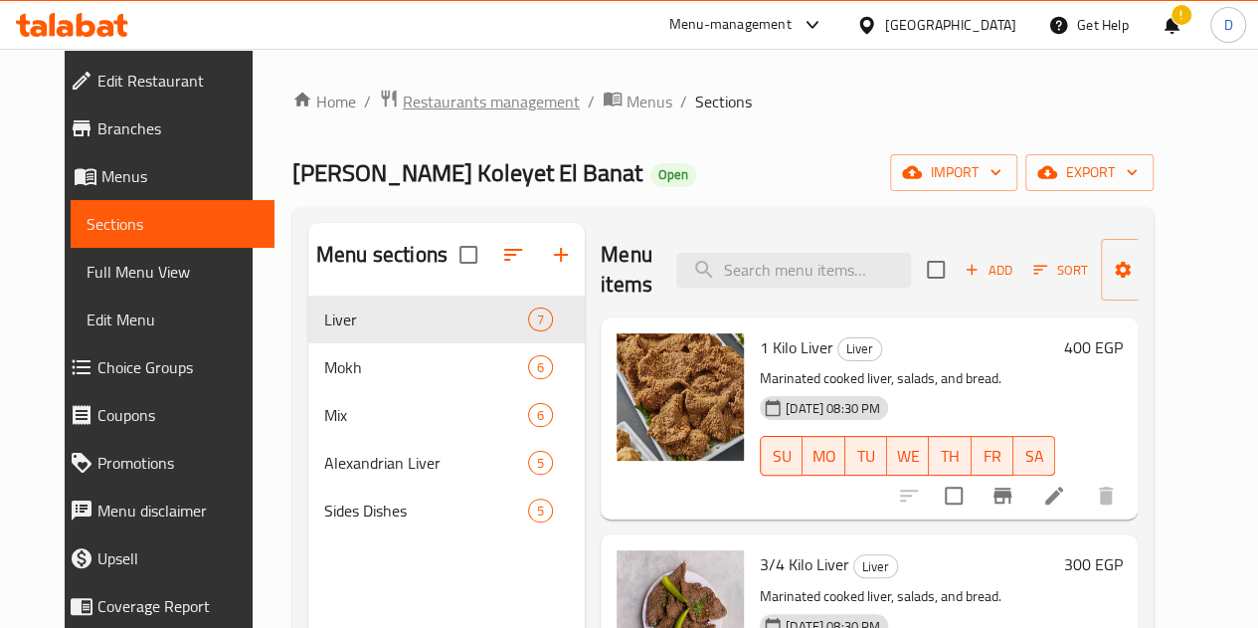
click at [493, 93] on span "Restaurants management" at bounding box center [491, 102] width 177 height 24
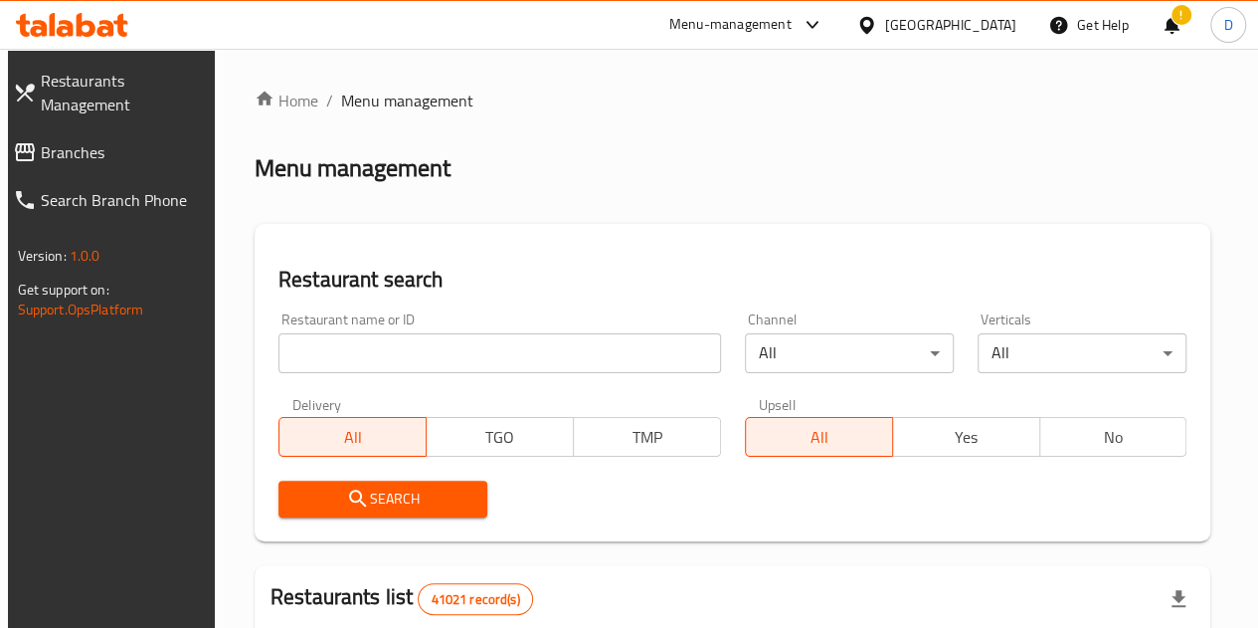
click at [344, 370] on div "Home / Menu management Menu management Restaurant search Restaurant name or ID …" at bounding box center [733, 640] width 957 height 1103
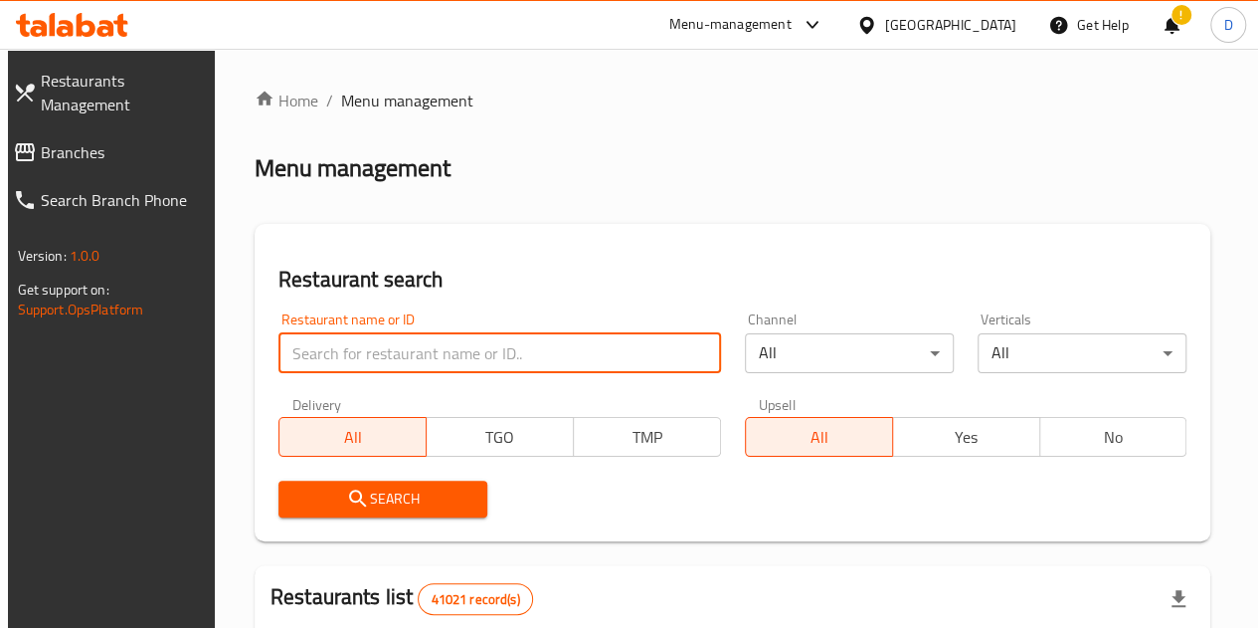
click at [334, 349] on input "search" at bounding box center [499, 353] width 443 height 40
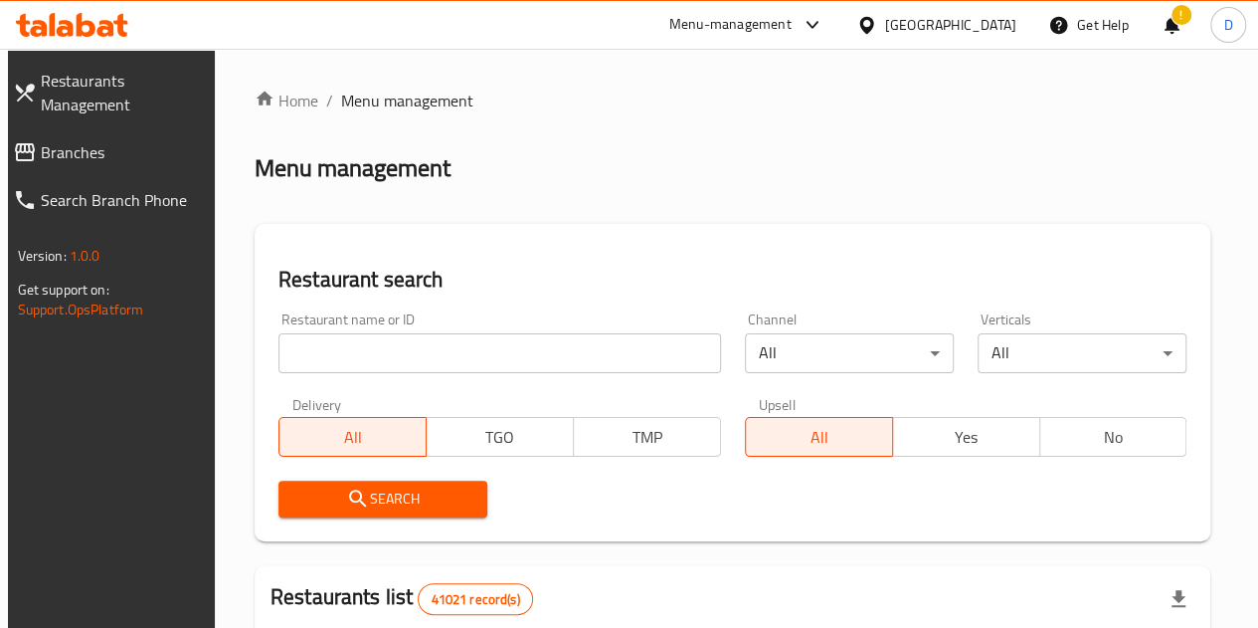
click at [792, 17] on div "Menu-management" at bounding box center [730, 25] width 122 height 24
click at [709, 216] on div "Restaurant-Management" at bounding box center [717, 219] width 156 height 22
